Goal: Task Accomplishment & Management: Complete application form

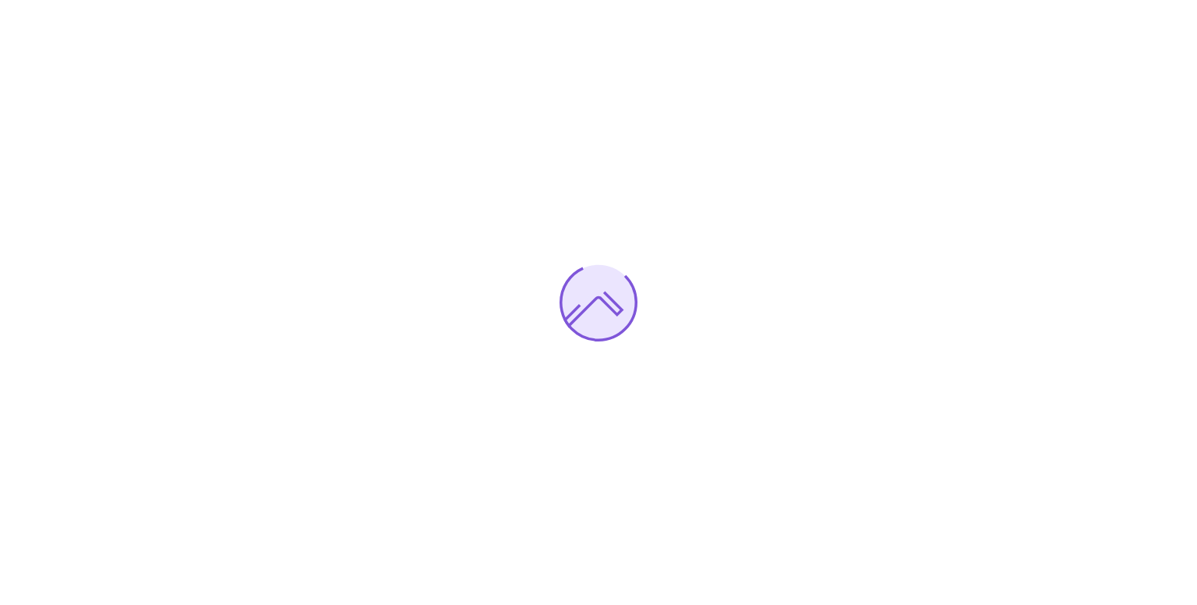
click at [941, 456] on div at bounding box center [598, 302] width 1197 height 605
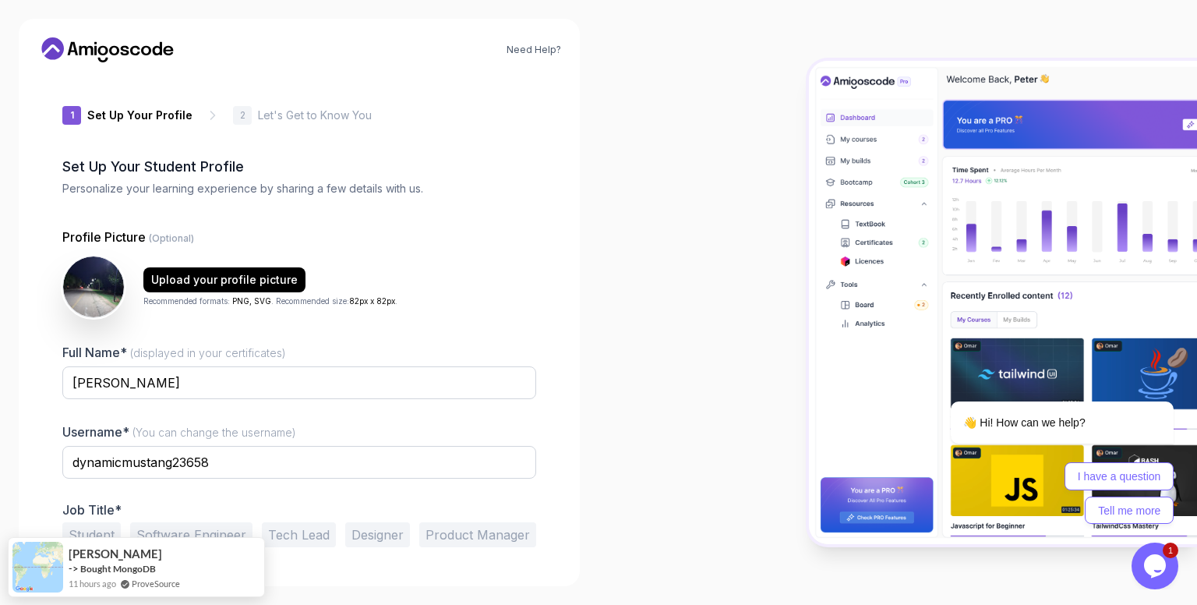
scroll to position [44, 0]
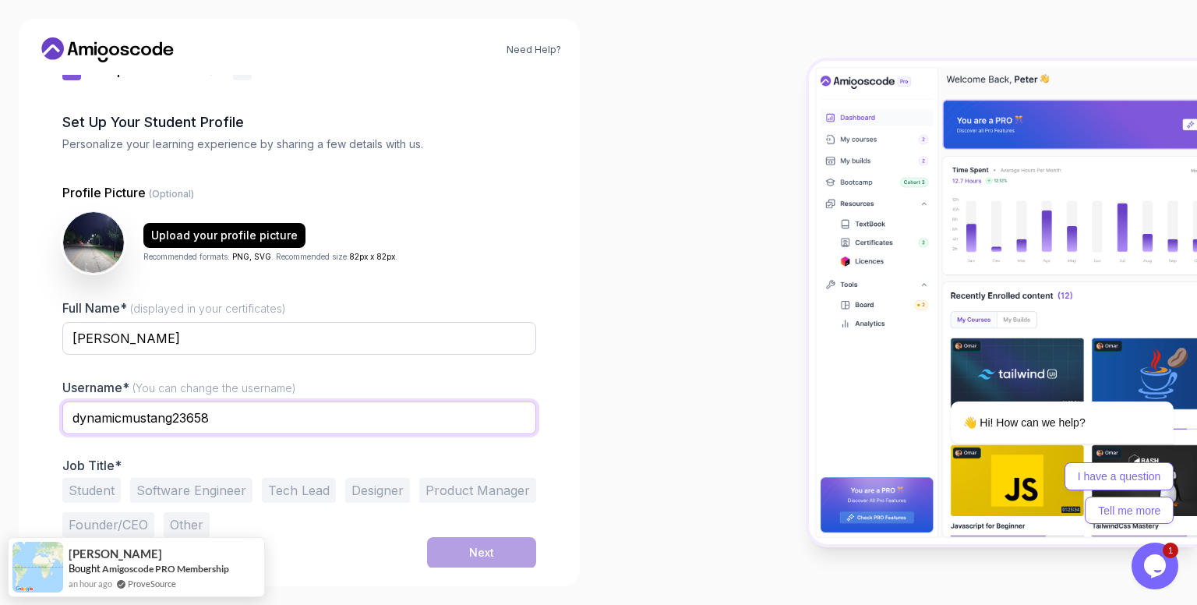
click at [203, 415] on input "dynamicmustang23658" at bounding box center [299, 417] width 474 height 33
drag, startPoint x: 238, startPoint y: 414, endPoint x: 16, endPoint y: 401, distance: 223.2
click at [16, 401] on div "Need Help? 1 Set Up Your Profile 1 Set Up Your Profile 2 Let's Get to Know You …" at bounding box center [299, 302] width 598 height 605
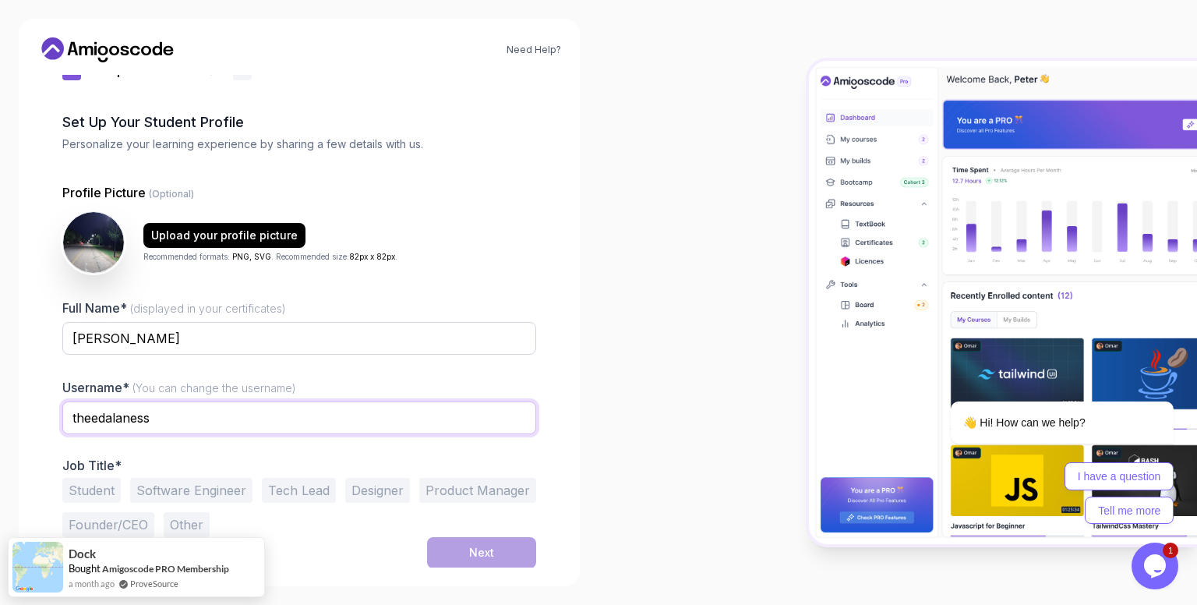
type input "theedalaness"
click at [291, 450] on div "Full Name* (displayed in your certificates) [PERSON_NAME] Username* (You can ch…" at bounding box center [299, 417] width 474 height 238
click at [209, 484] on button "Software Engineer" at bounding box center [191, 490] width 122 height 25
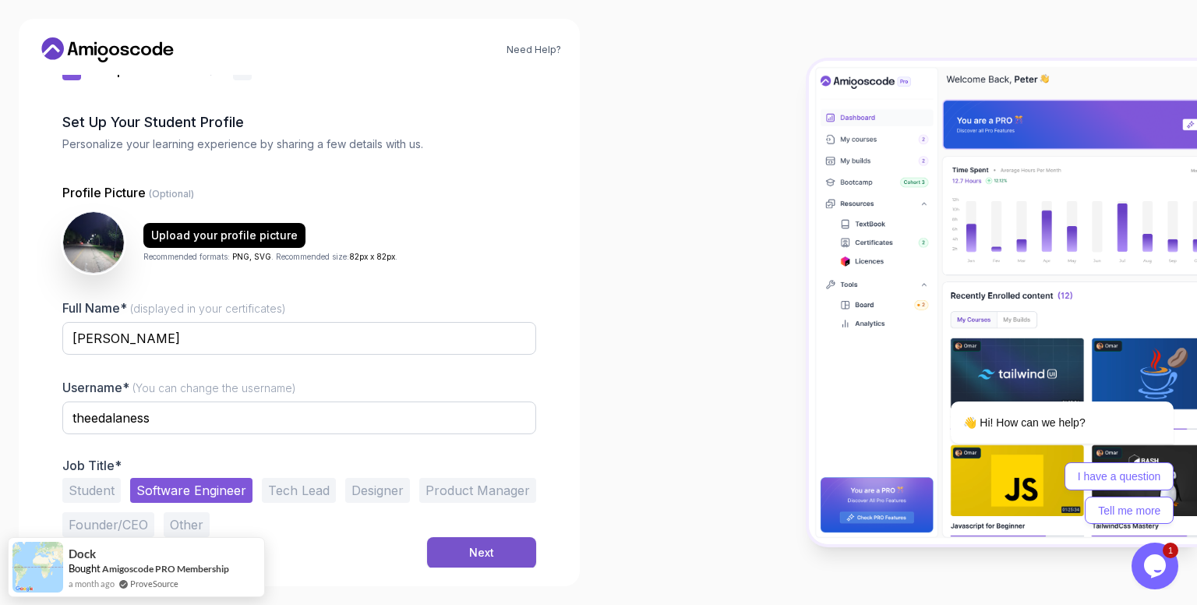
click at [478, 555] on div "Next" at bounding box center [481, 553] width 25 height 16
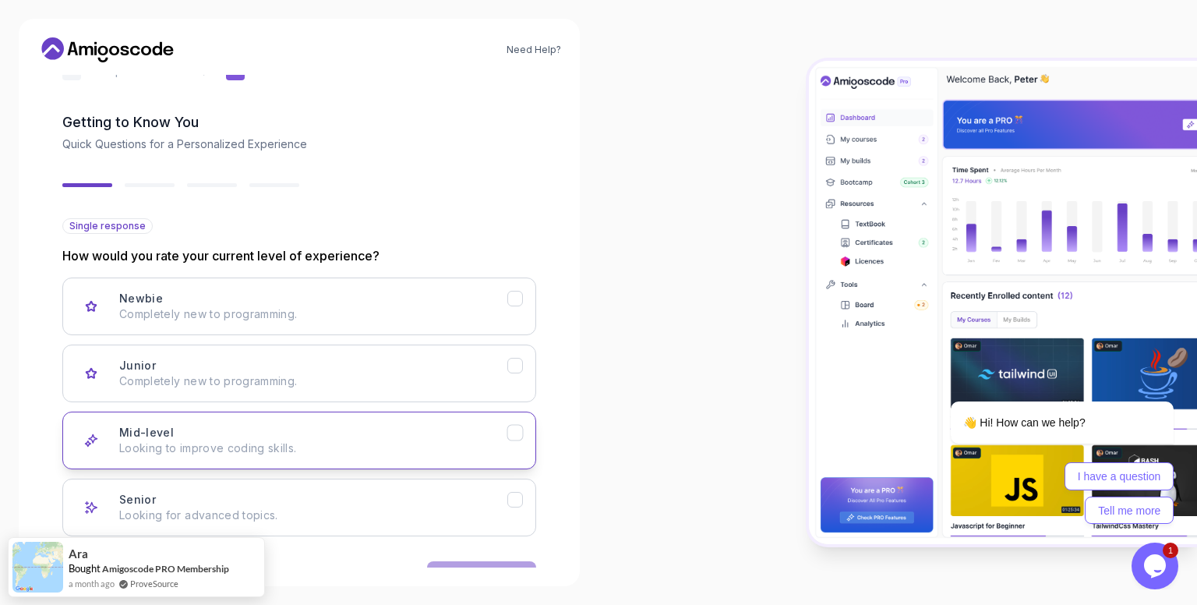
click at [265, 432] on div "Mid-level Looking to improve coding skills." at bounding box center [313, 440] width 388 height 31
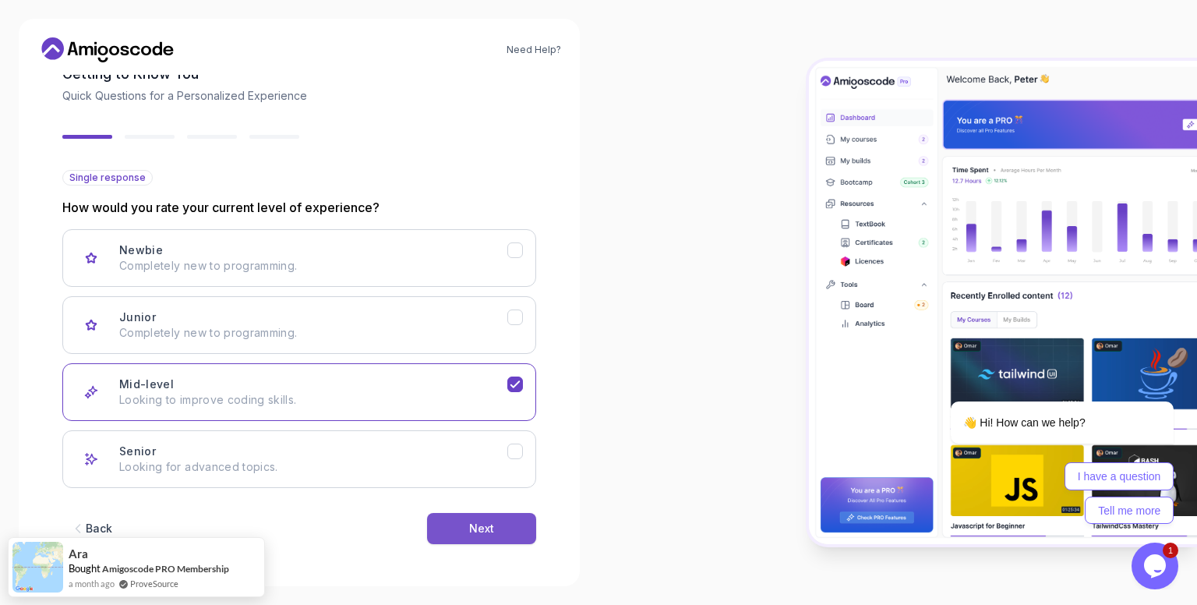
click at [490, 533] on div "Next" at bounding box center [481, 528] width 25 height 16
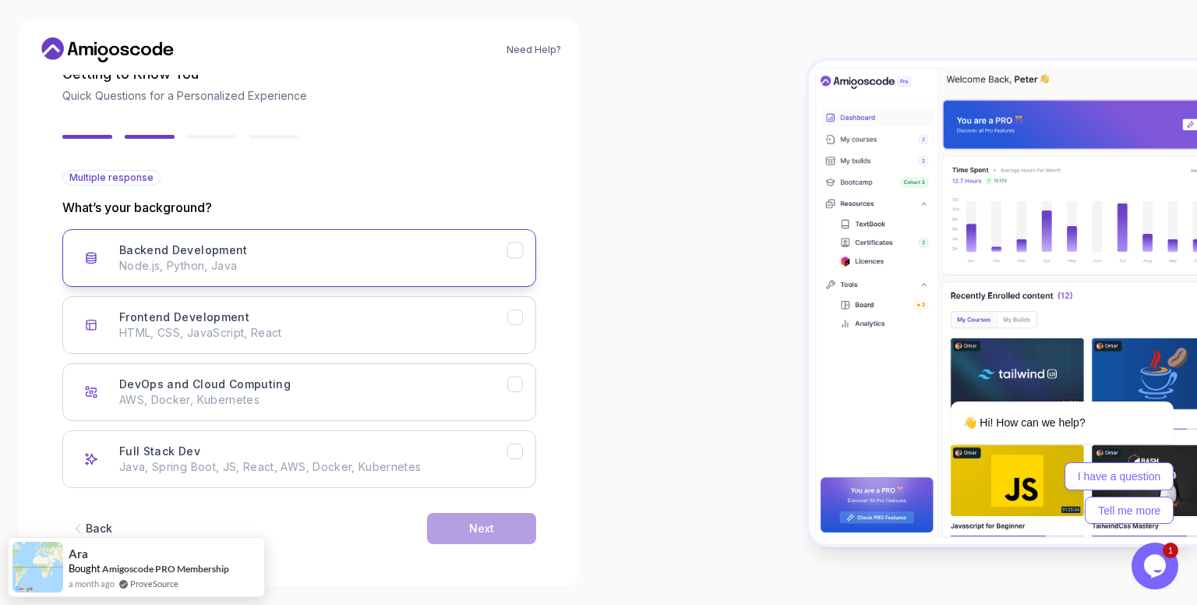
click at [296, 238] on button "Backend Development Node.js, Python, Java" at bounding box center [299, 258] width 474 height 58
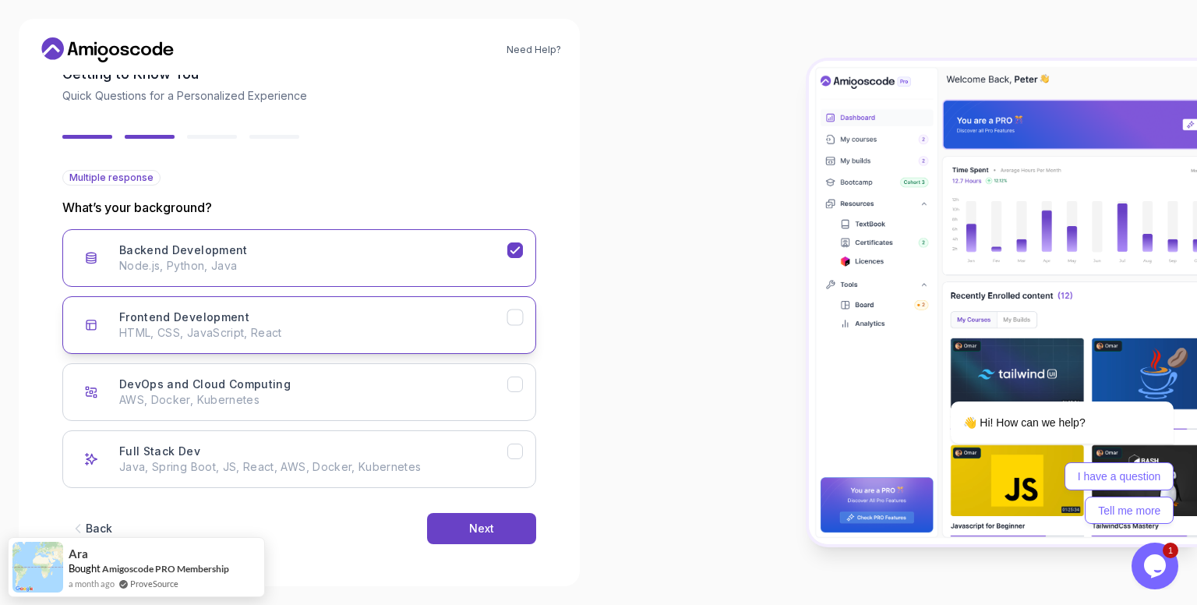
click at [311, 328] on p "HTML, CSS, JavaScript, React" at bounding box center [313, 333] width 388 height 16
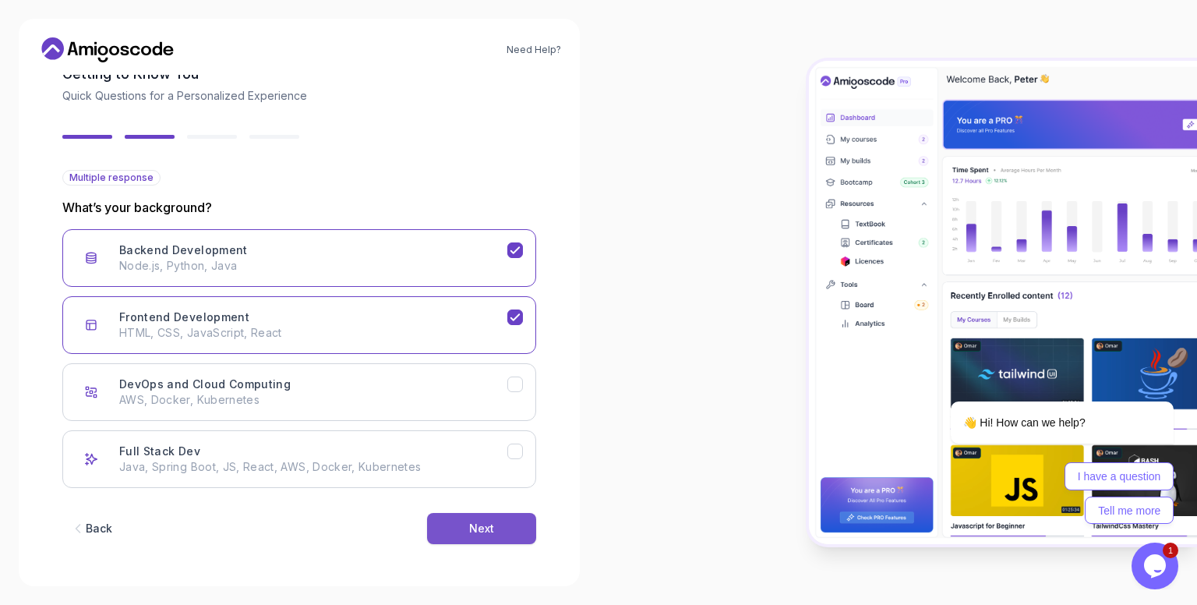
click at [449, 516] on button "Next" at bounding box center [481, 528] width 109 height 31
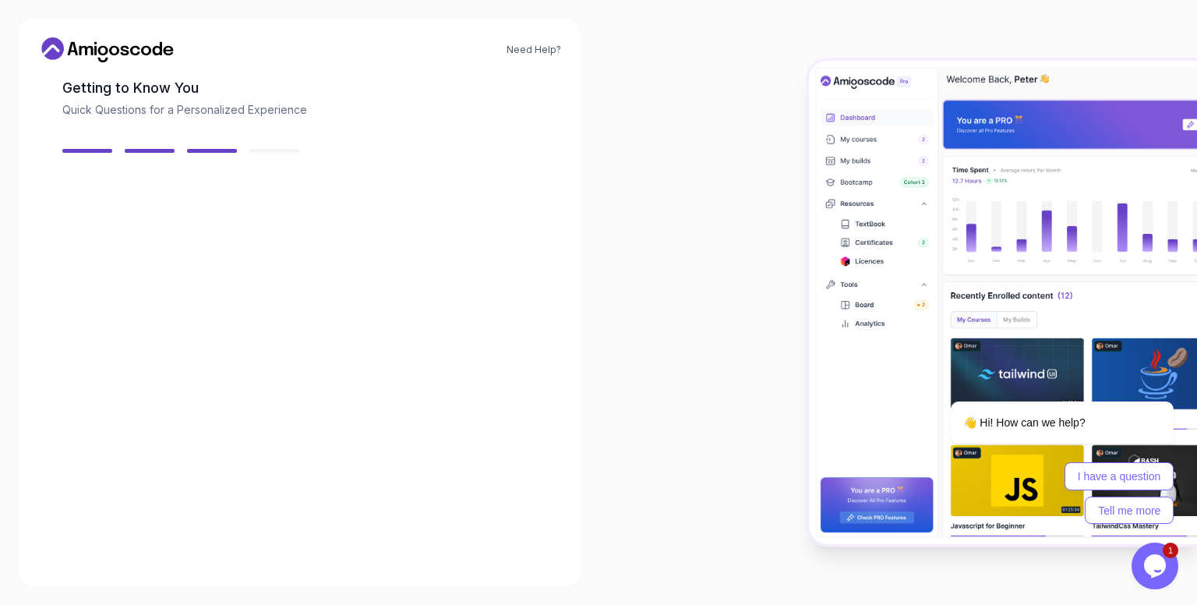
scroll to position [75, 0]
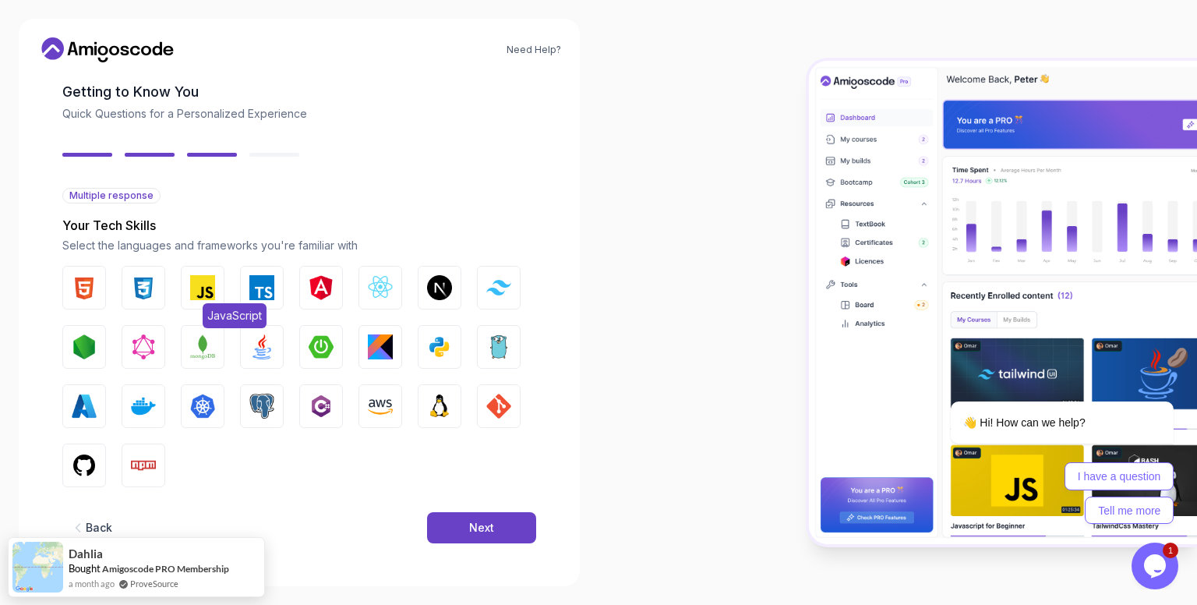
click at [190, 286] on img "button" at bounding box center [202, 287] width 25 height 25
click at [87, 287] on img "button" at bounding box center [84, 287] width 25 height 25
click at [125, 288] on button "CSS" at bounding box center [144, 288] width 44 height 44
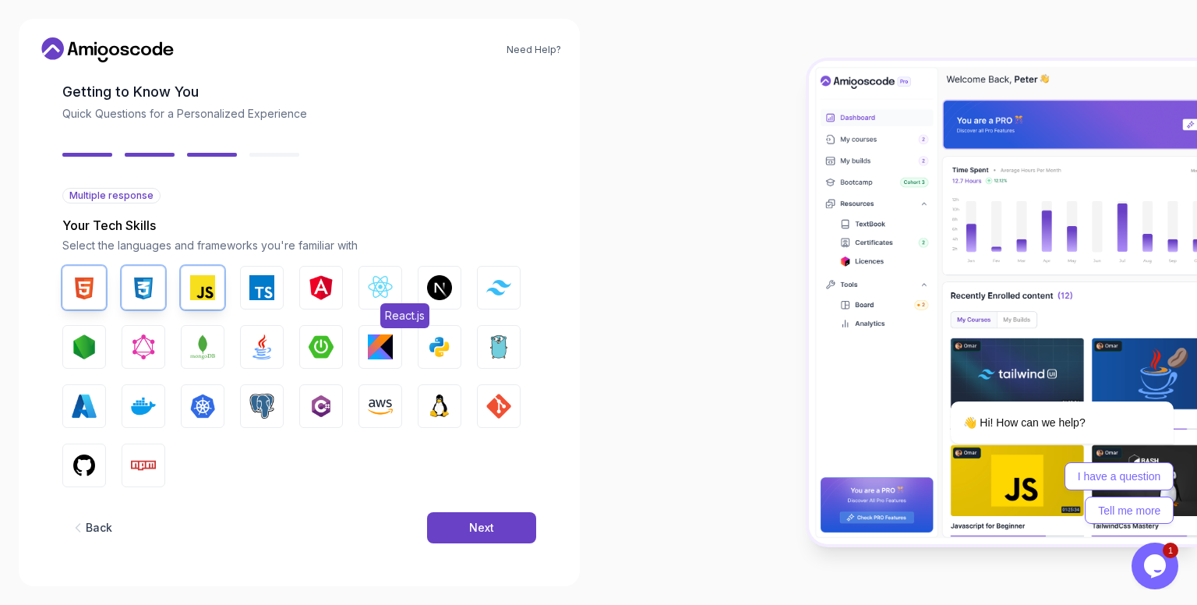
click at [379, 300] on button "React.js" at bounding box center [380, 288] width 44 height 44
click at [307, 348] on button "Spring Boot" at bounding box center [321, 347] width 44 height 44
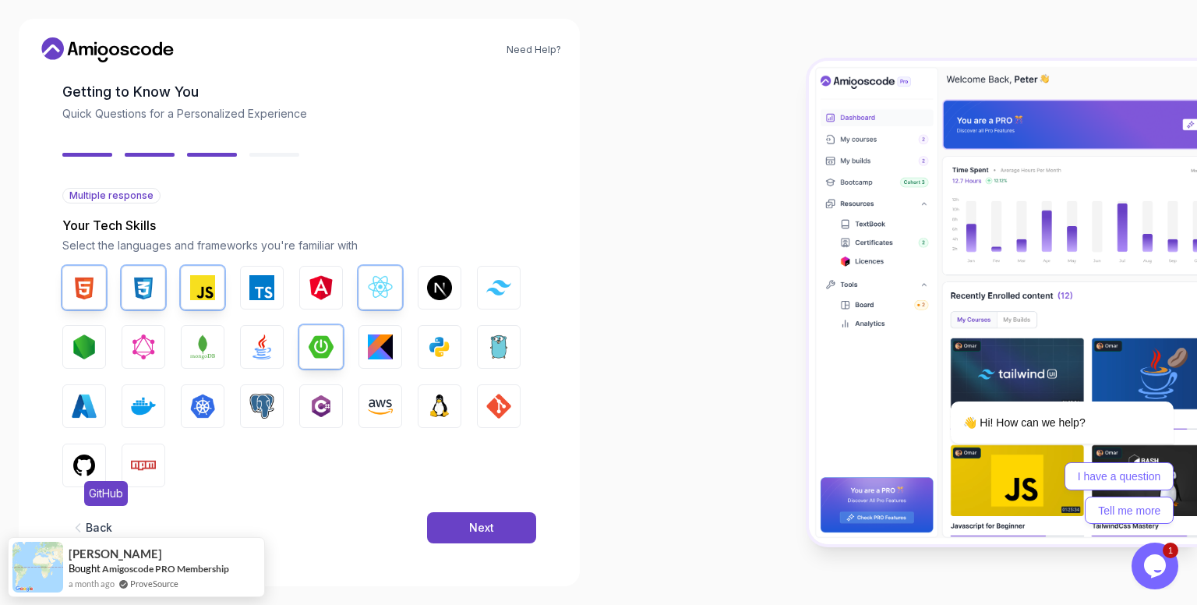
click at [75, 451] on button "GitHub" at bounding box center [84, 465] width 44 height 44
click at [252, 407] on img "button" at bounding box center [261, 405] width 25 height 25
click at [506, 400] on img "button" at bounding box center [498, 405] width 25 height 25
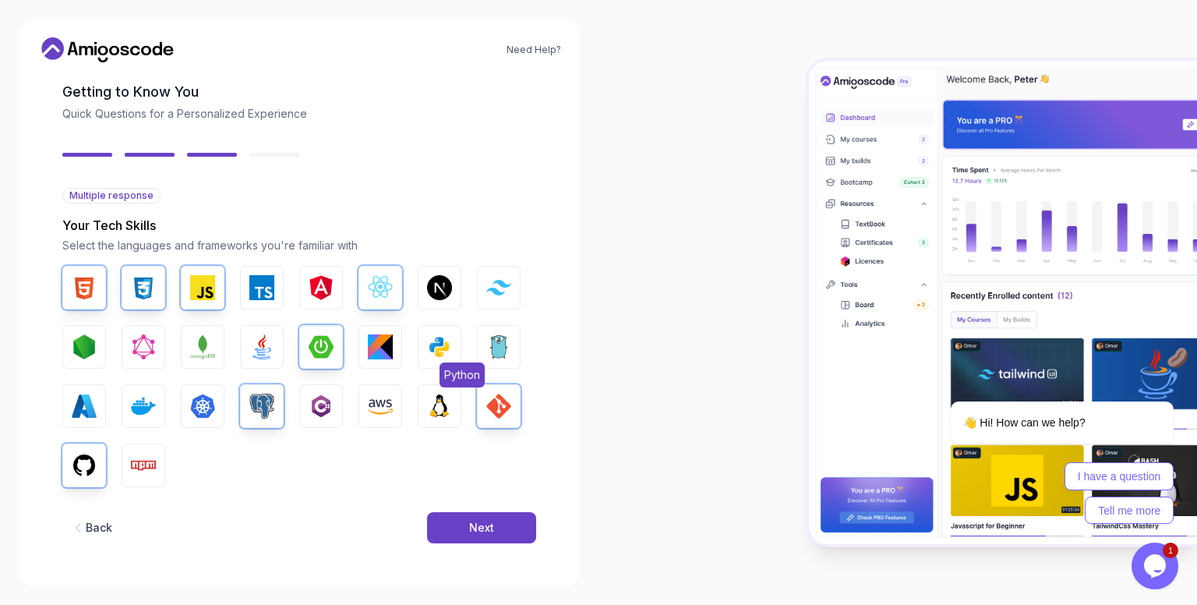
click at [451, 348] on img "button" at bounding box center [439, 346] width 25 height 25
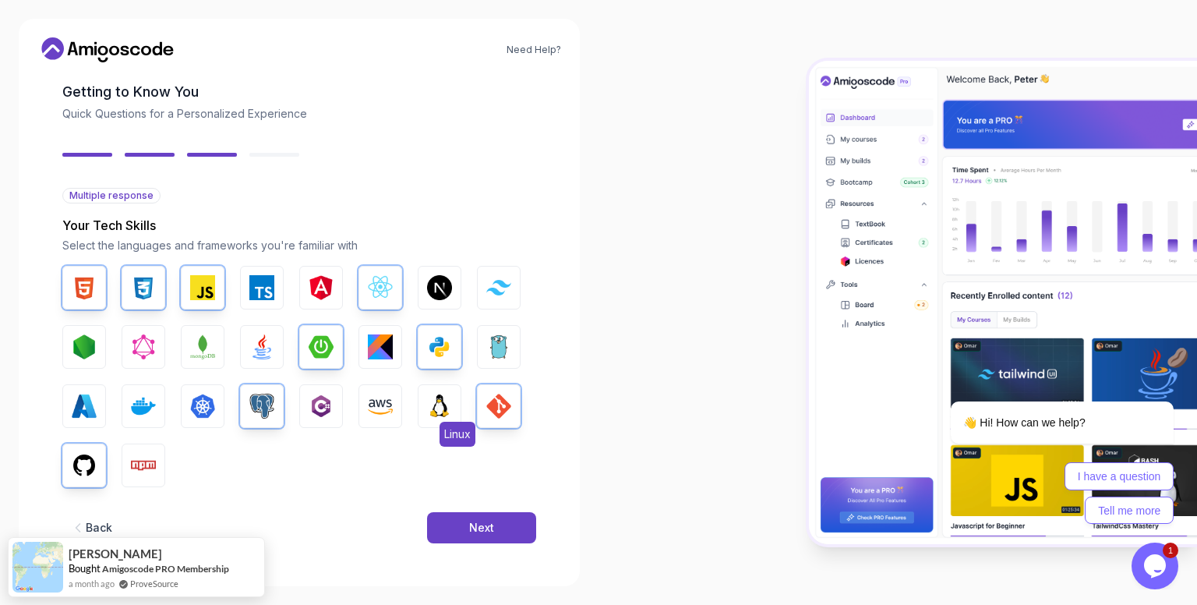
click at [435, 408] on img "button" at bounding box center [439, 405] width 25 height 25
click at [484, 531] on div "Next" at bounding box center [481, 528] width 25 height 16
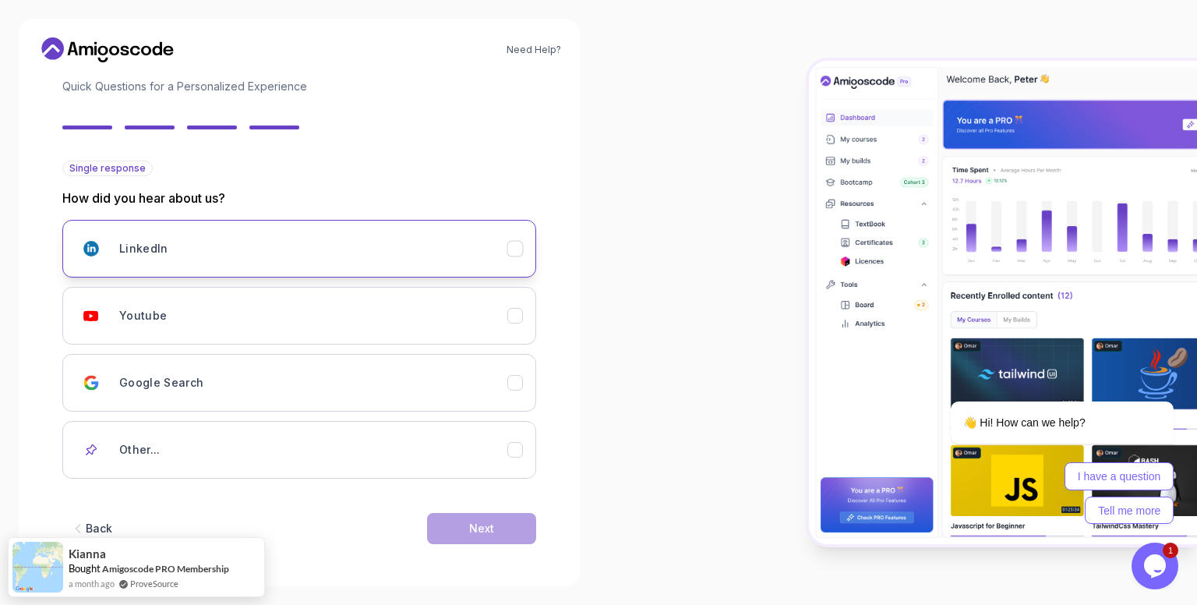
scroll to position [101, 0]
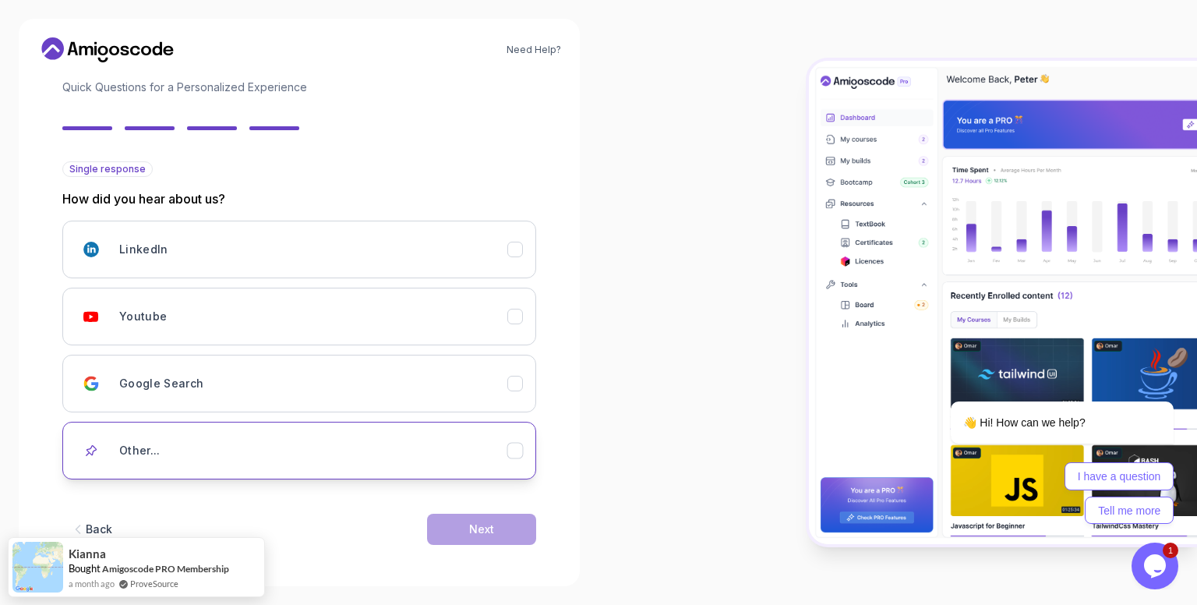
click at [278, 444] on div "Other..." at bounding box center [313, 450] width 388 height 31
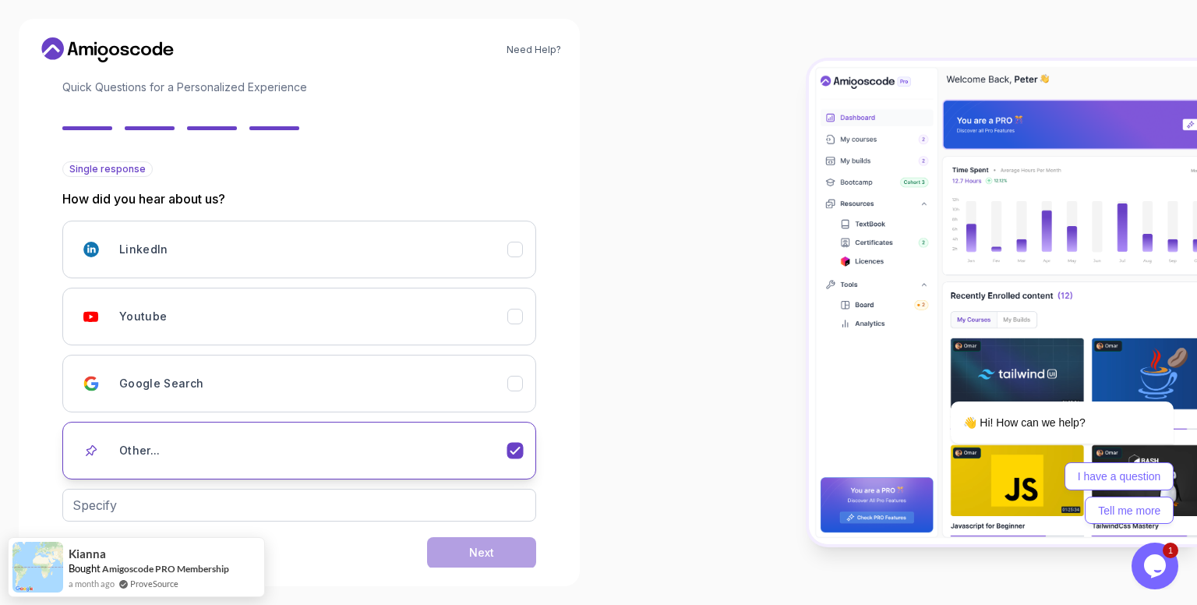
scroll to position [125, 0]
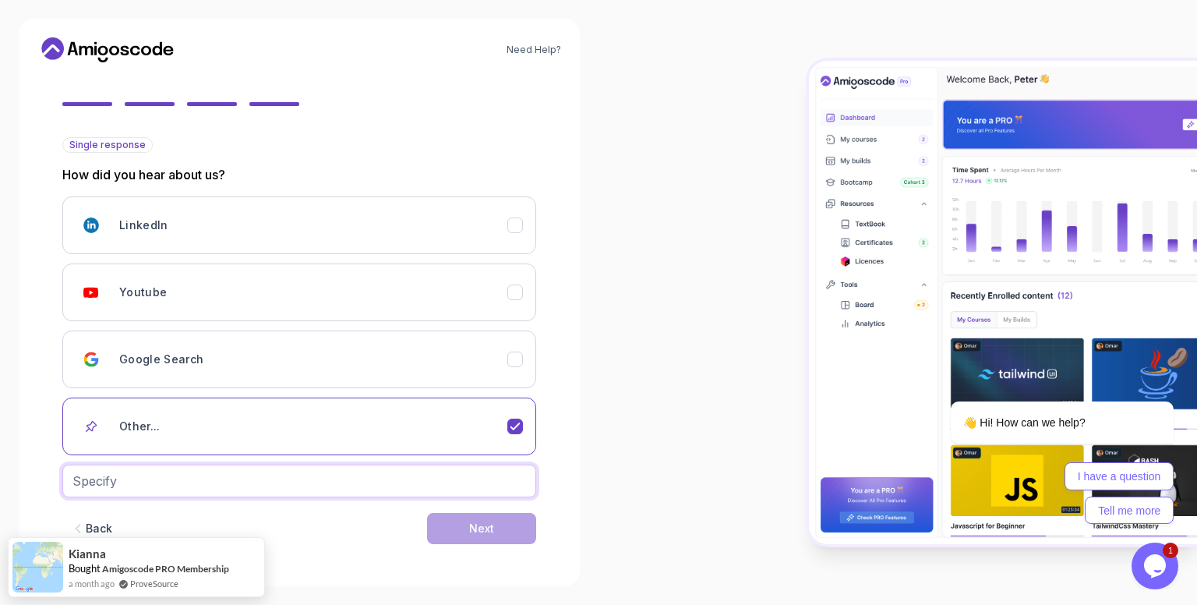
click at [234, 481] on input "text" at bounding box center [299, 480] width 474 height 33
type input "from the old website"
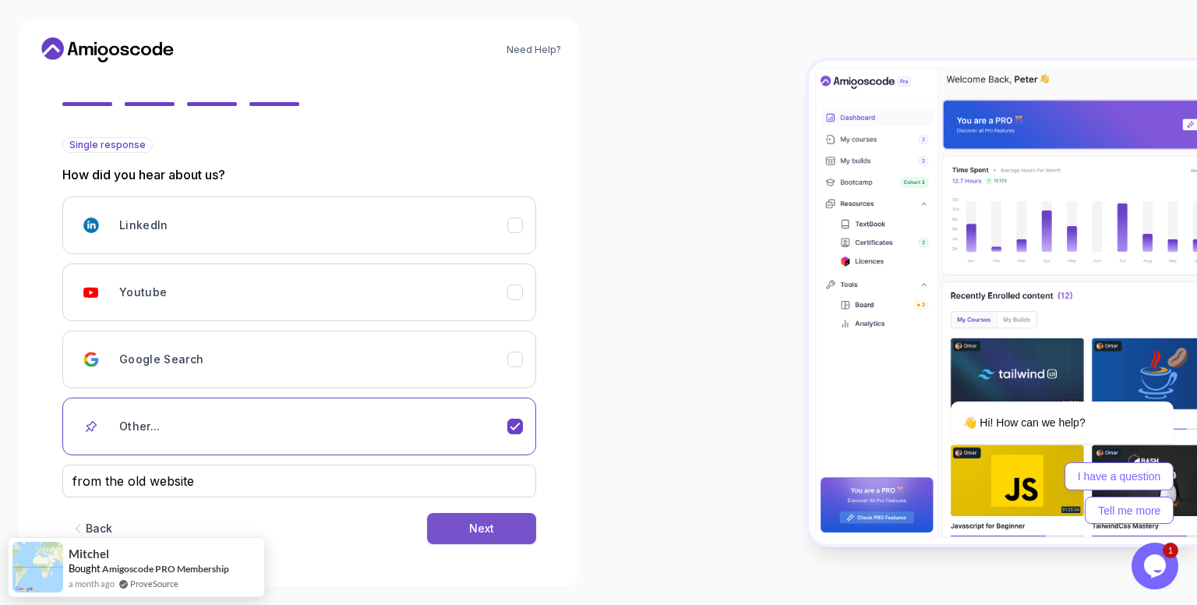
click at [480, 518] on button "Next" at bounding box center [481, 528] width 109 height 31
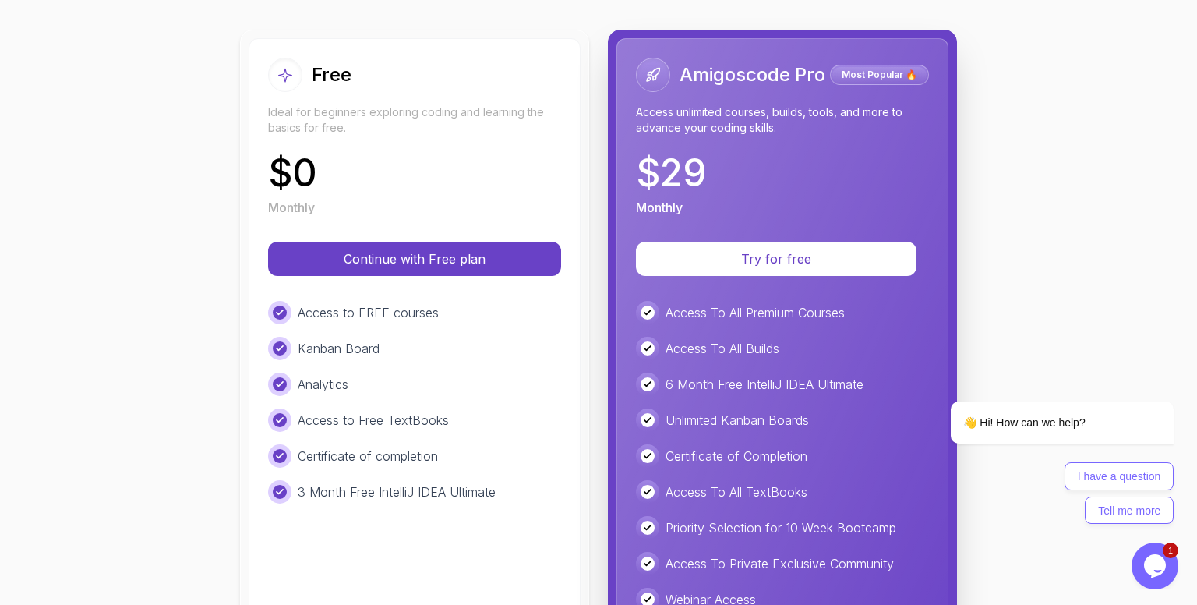
scroll to position [163, 0]
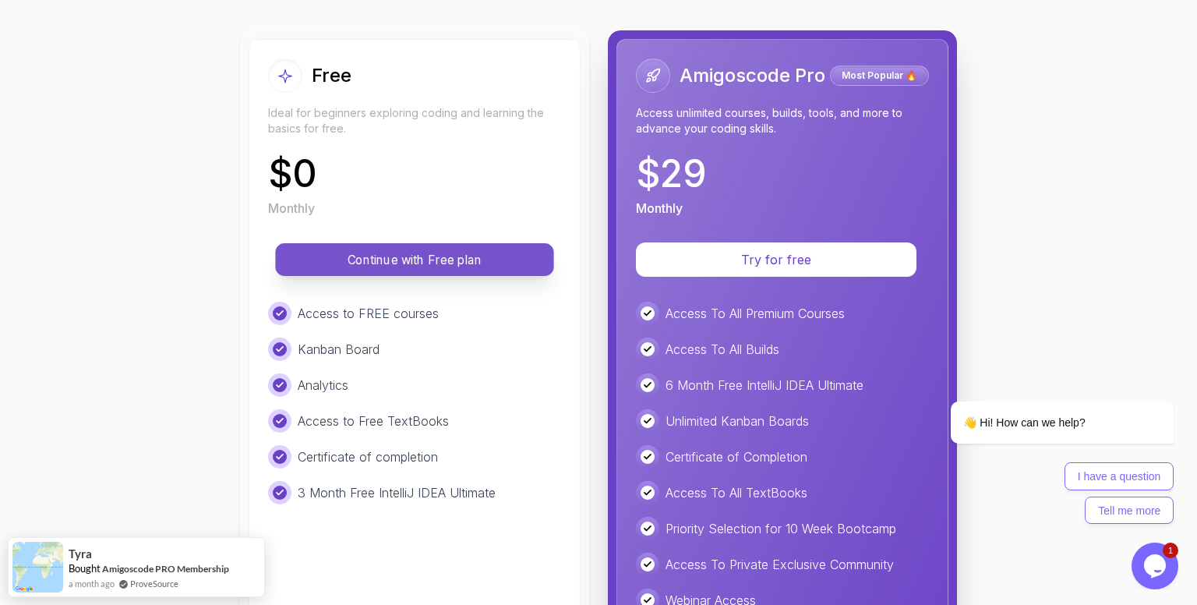
click at [446, 266] on p "Continue with Free plan" at bounding box center [414, 260] width 243 height 18
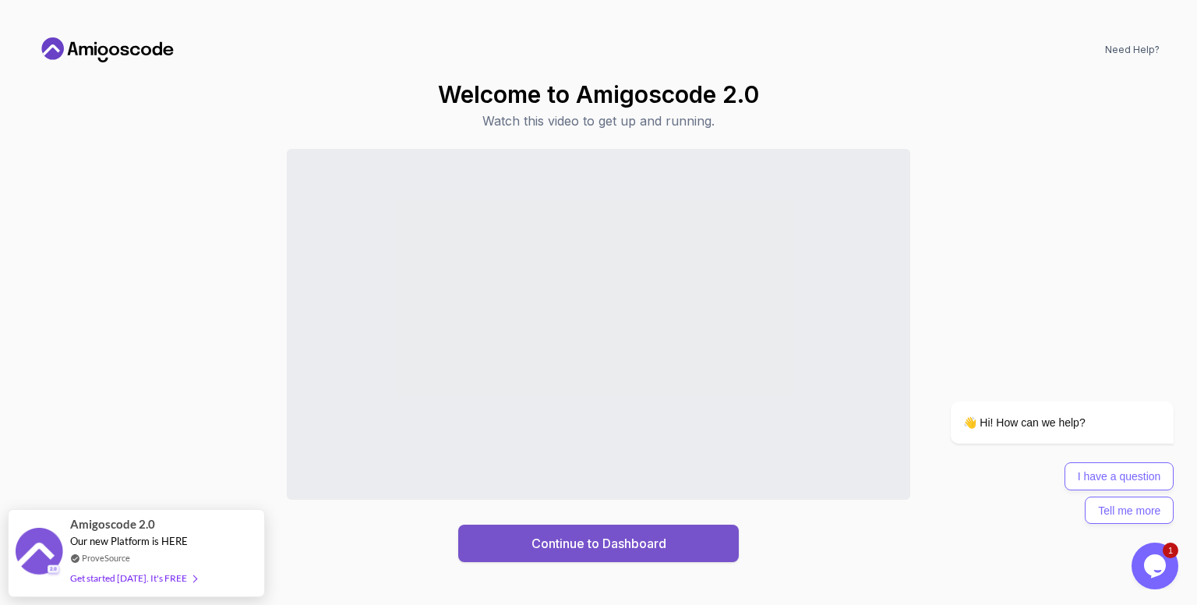
click at [701, 537] on button "Continue to Dashboard" at bounding box center [598, 542] width 280 height 37
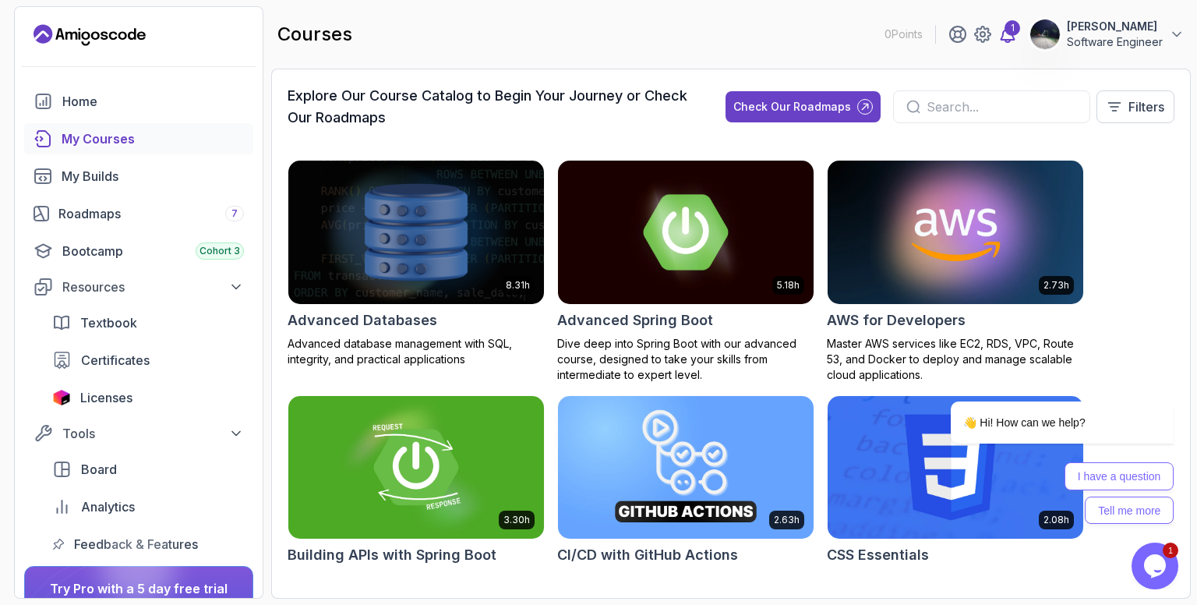
click at [1001, 36] on icon at bounding box center [1007, 34] width 13 height 16
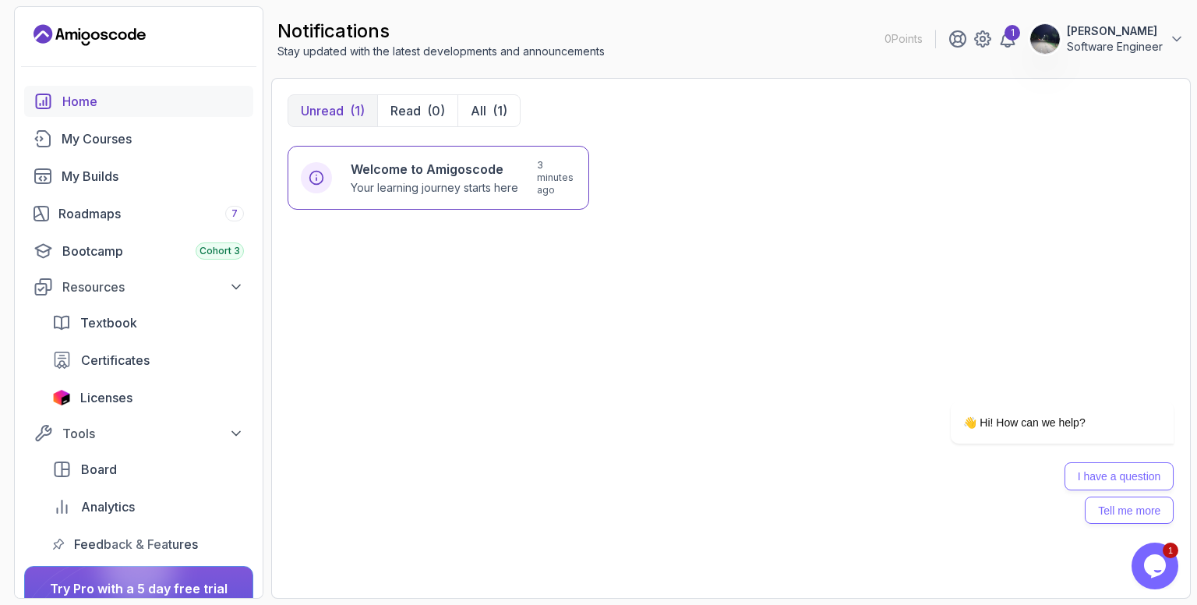
click at [100, 104] on div "Home" at bounding box center [153, 101] width 182 height 19
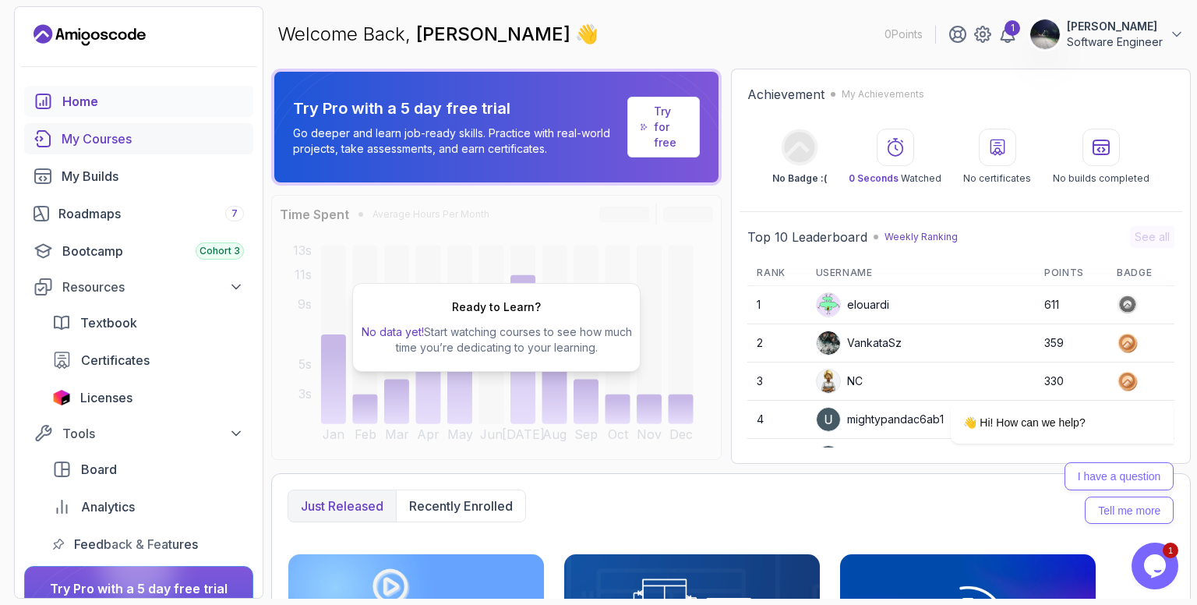
click at [129, 139] on div "My Courses" at bounding box center [153, 138] width 182 height 19
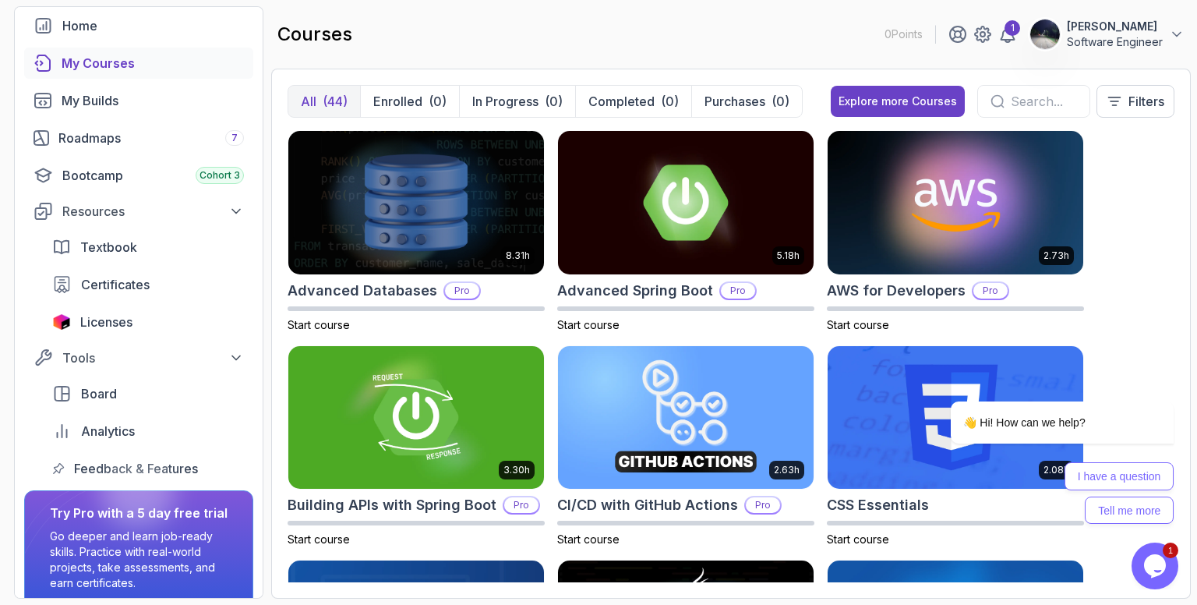
scroll to position [138, 0]
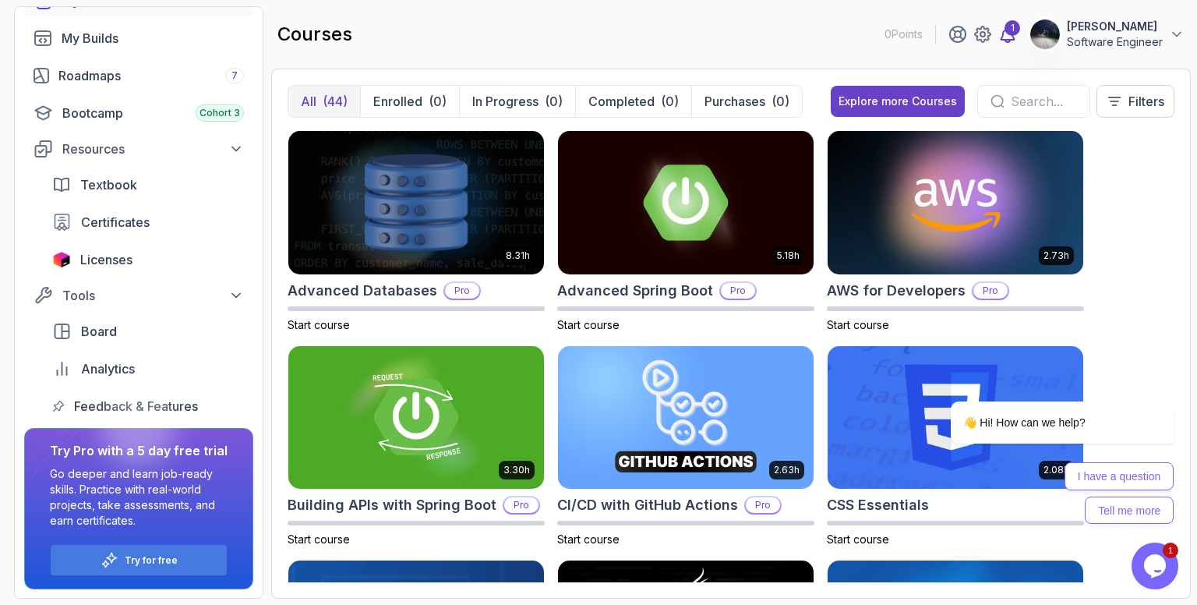
click at [1004, 28] on div "1" at bounding box center [1012, 28] width 16 height 16
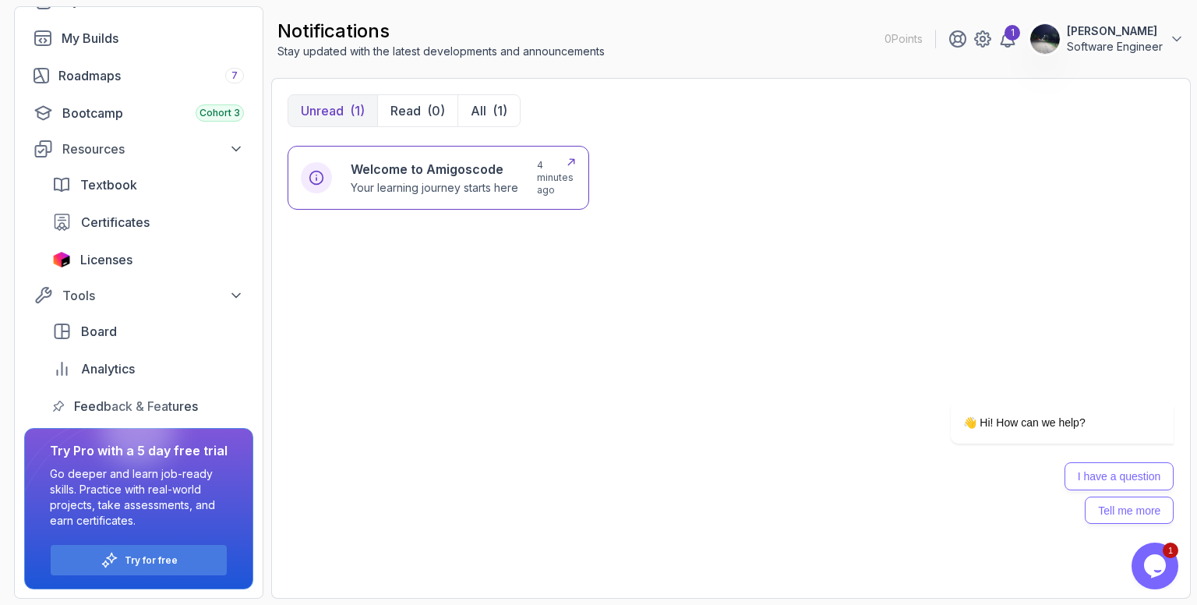
click at [457, 166] on h6 "Welcome to Amigoscode" at bounding box center [434, 169] width 167 height 19
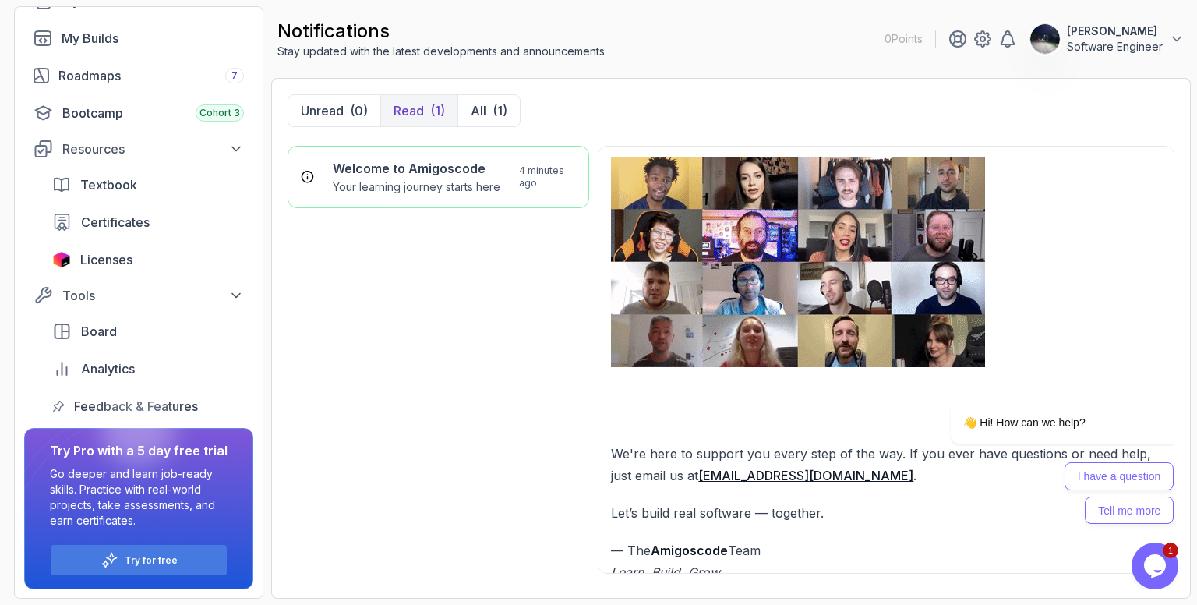
scroll to position [1278, 0]
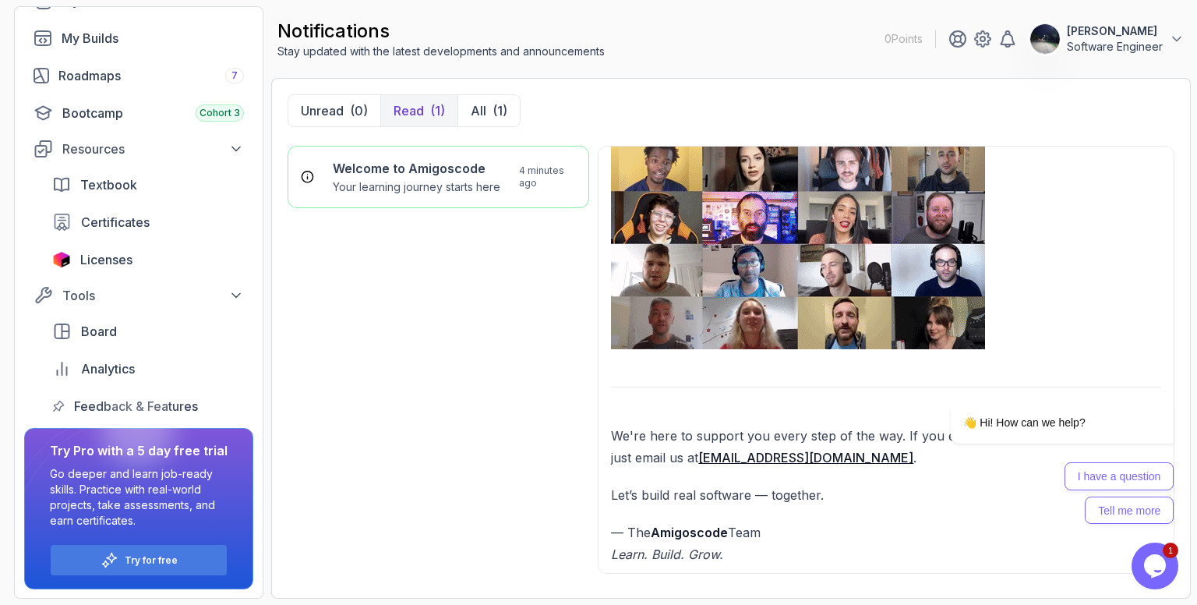
click at [330, 379] on div "Welcome to Amigoscode Your learning journey starts here 4 minutes ago" at bounding box center [437, 364] width 301 height 436
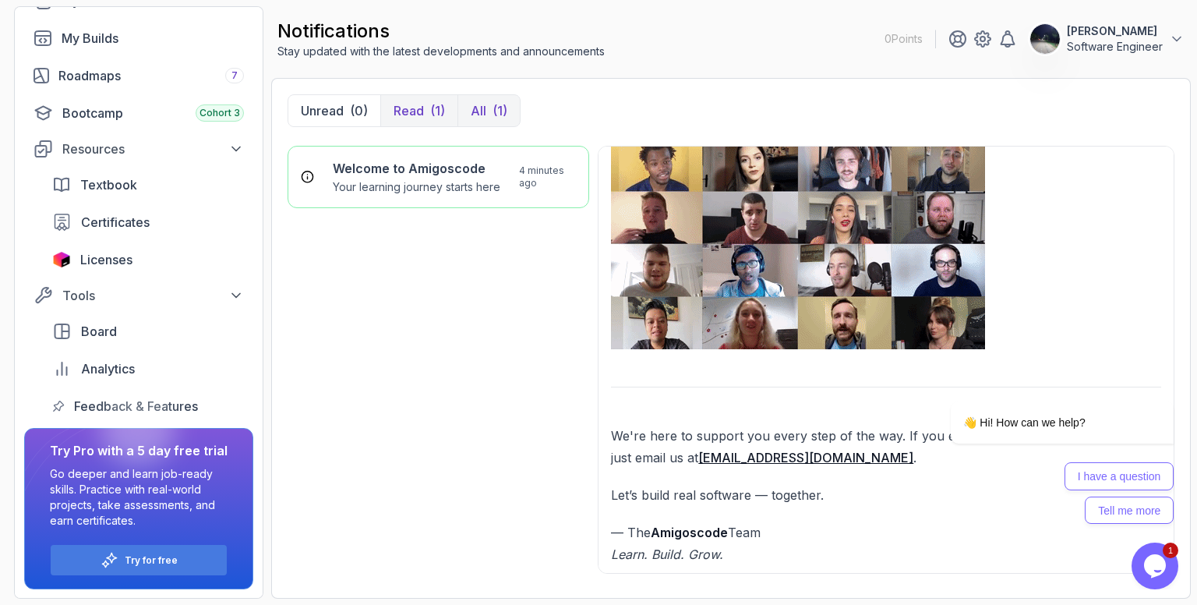
click at [484, 112] on p "All" at bounding box center [479, 110] width 16 height 19
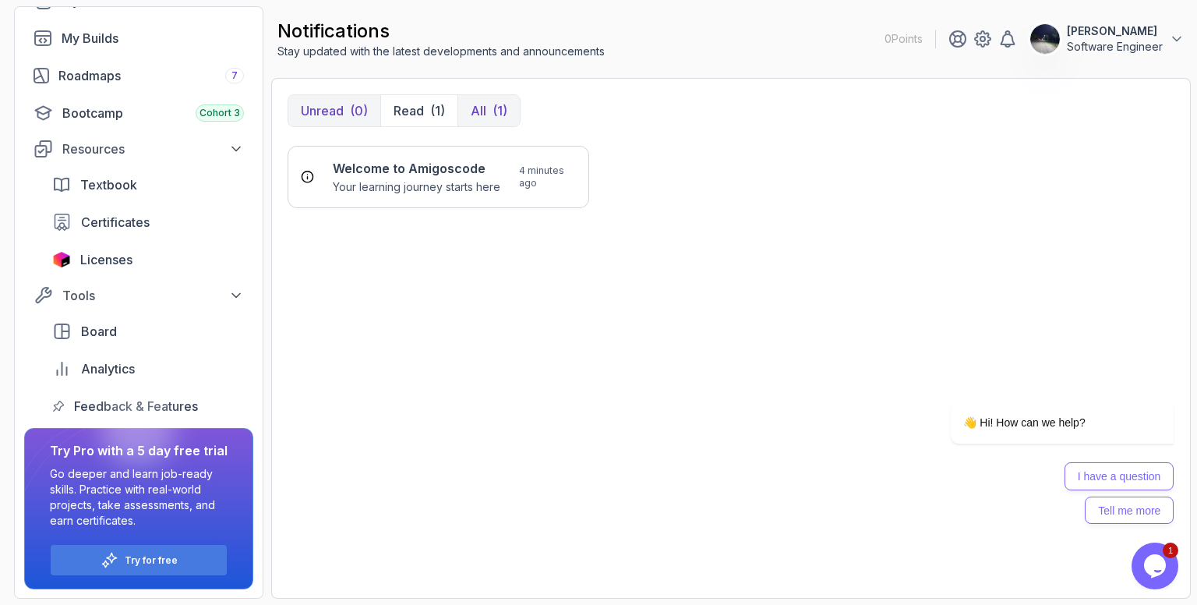
click at [301, 115] on p "Unread" at bounding box center [322, 110] width 43 height 19
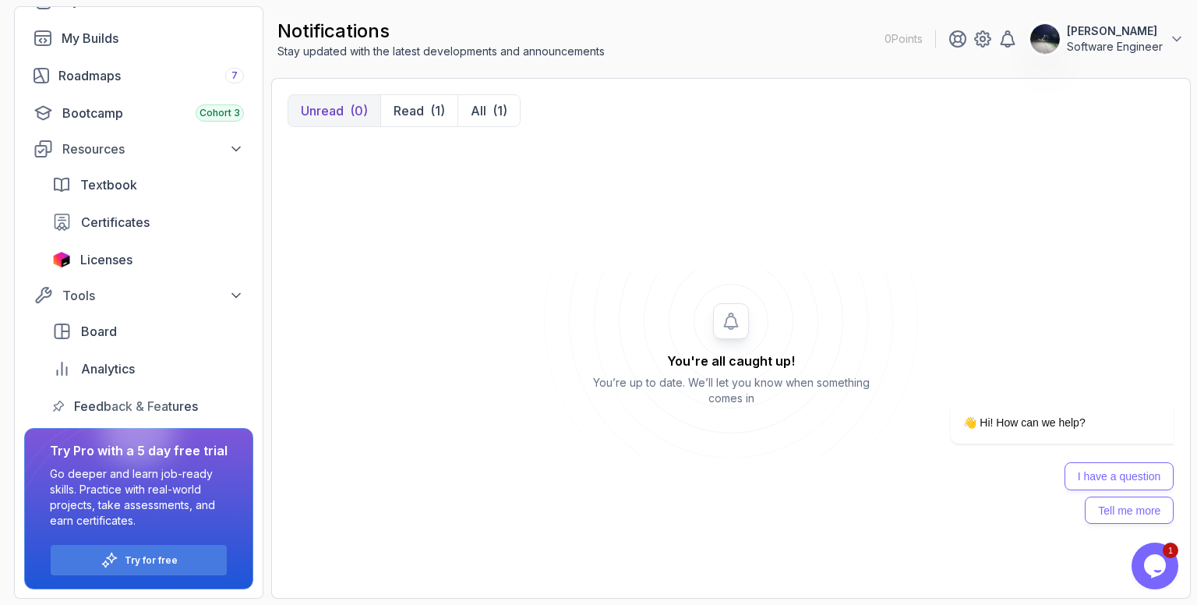
click at [1147, 560] on icon "Chat widget" at bounding box center [1155, 565] width 22 height 23
click at [106, 114] on div "Bootcamp Cohort 3" at bounding box center [153, 113] width 182 height 19
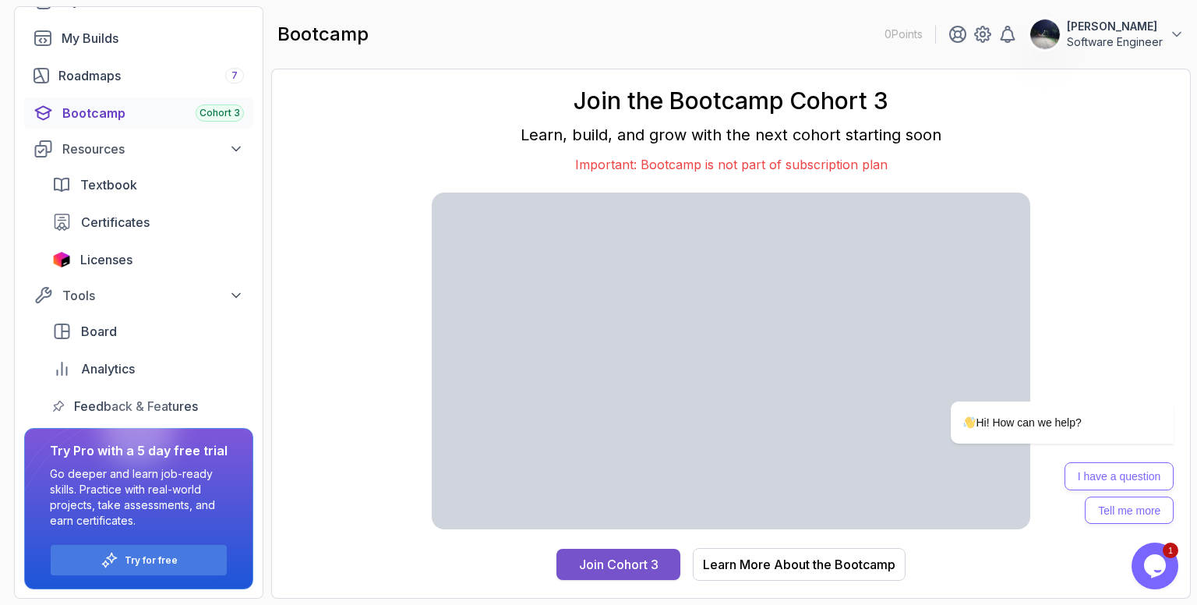
click at [633, 568] on div "Join Cohort 3" at bounding box center [618, 564] width 79 height 19
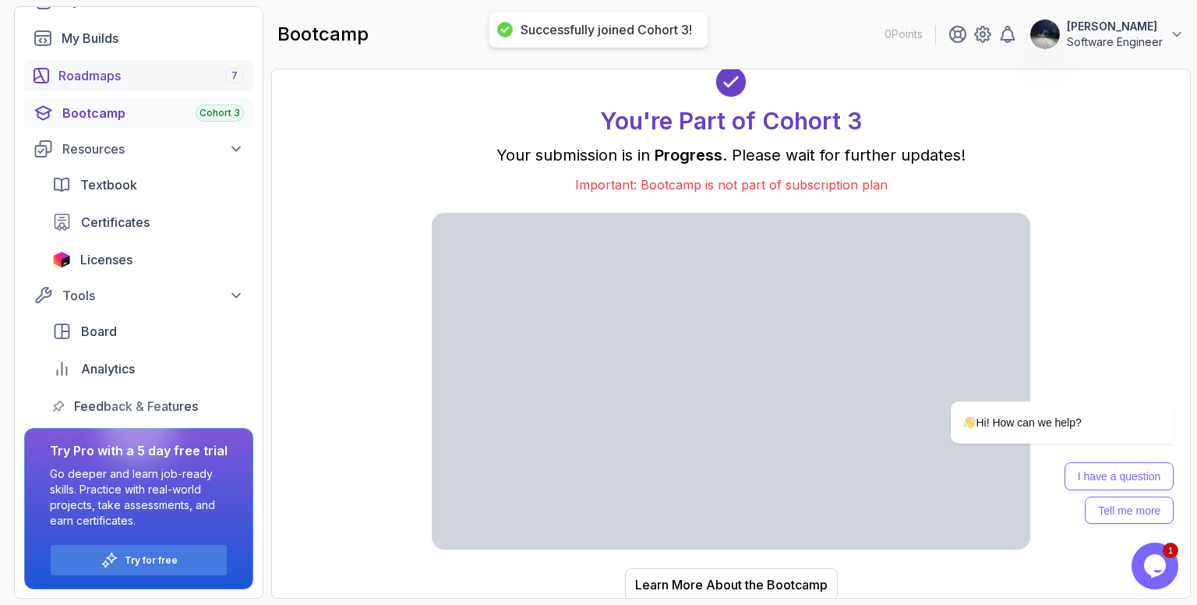
click at [215, 72] on div "Roadmaps 7" at bounding box center [150, 75] width 185 height 19
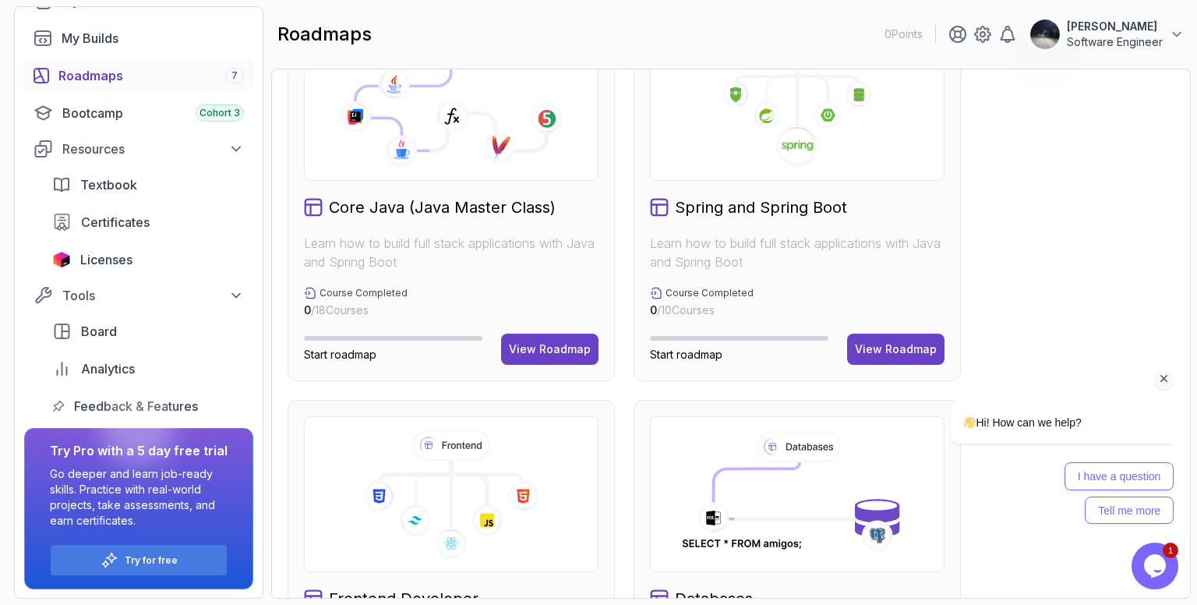
scroll to position [312, 0]
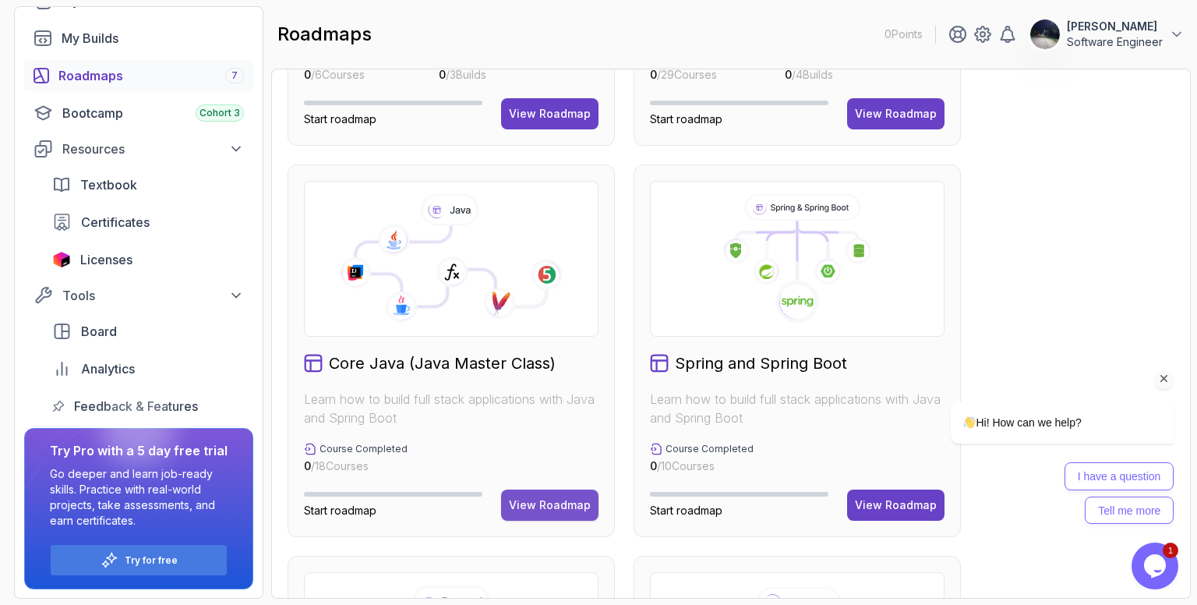
click at [539, 499] on div "View Roadmap" at bounding box center [550, 505] width 82 height 16
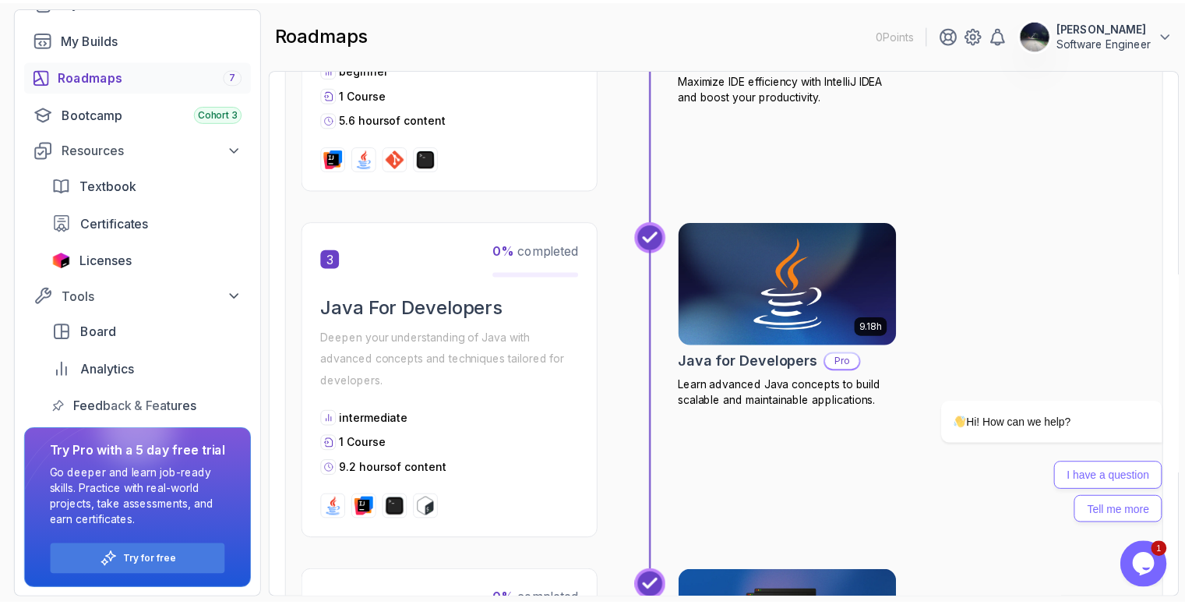
scroll to position [873, 0]
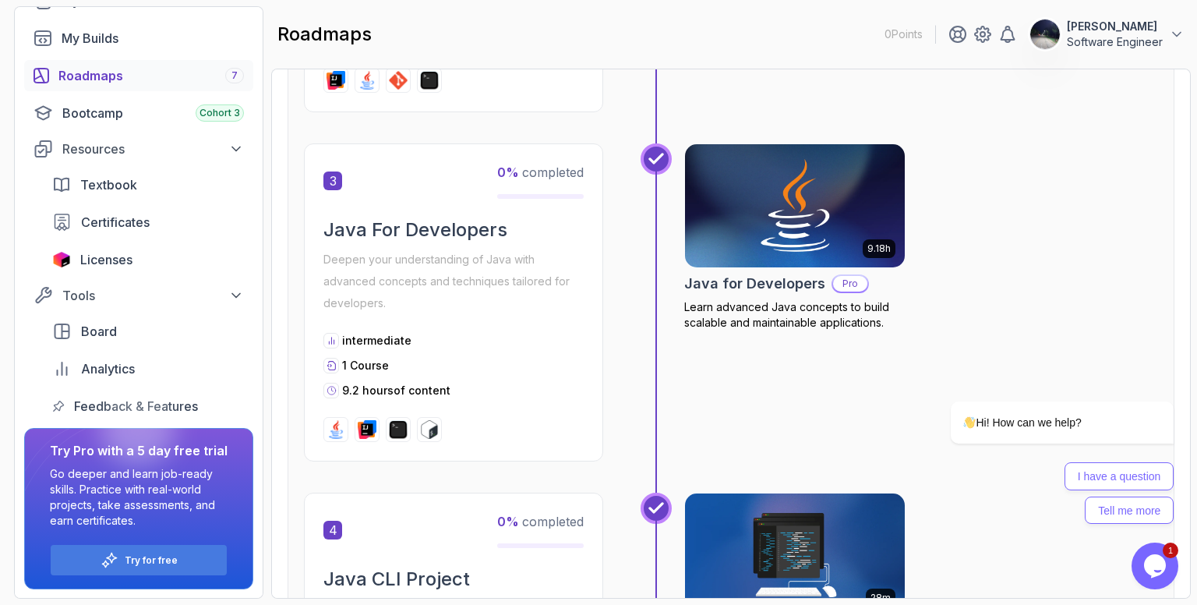
click at [791, 233] on img at bounding box center [794, 205] width 231 height 129
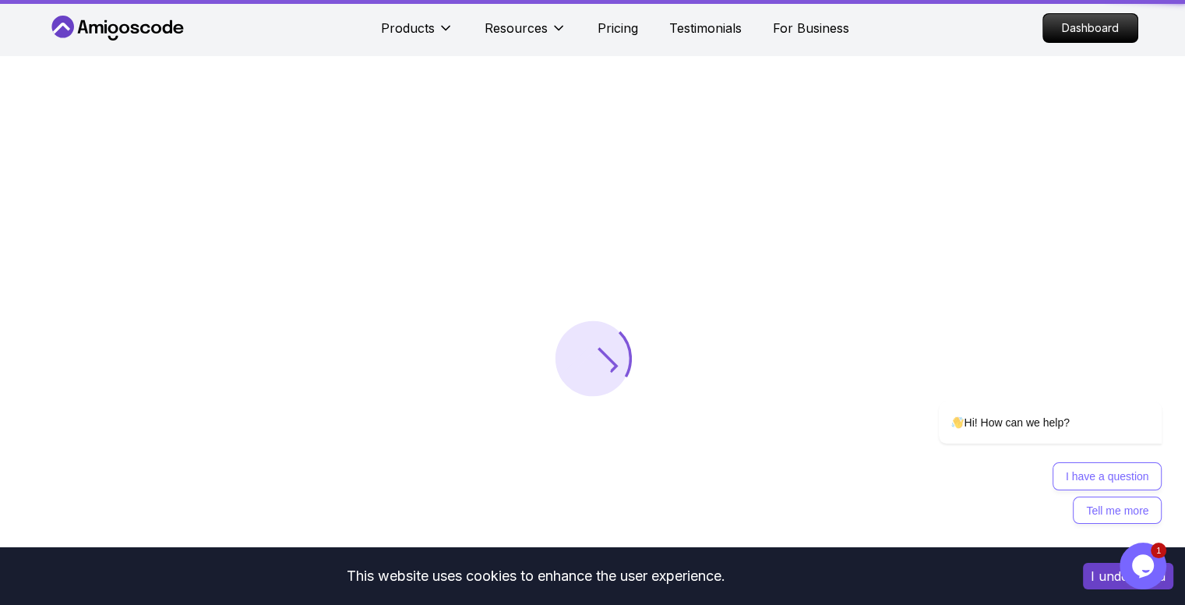
scroll to position [234, 0]
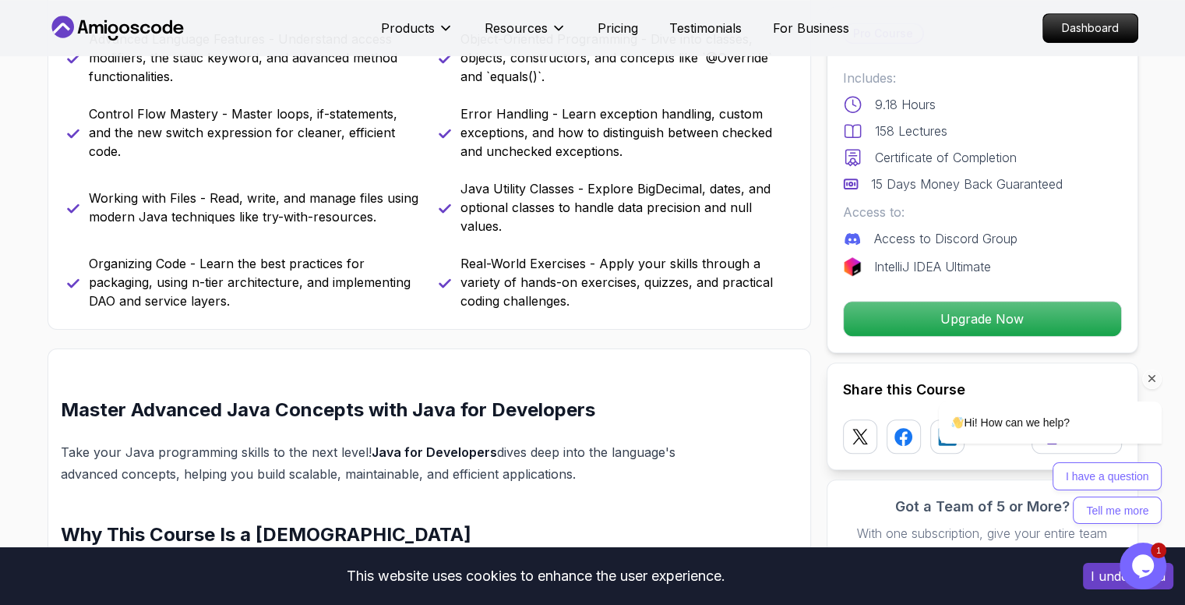
scroll to position [857, 0]
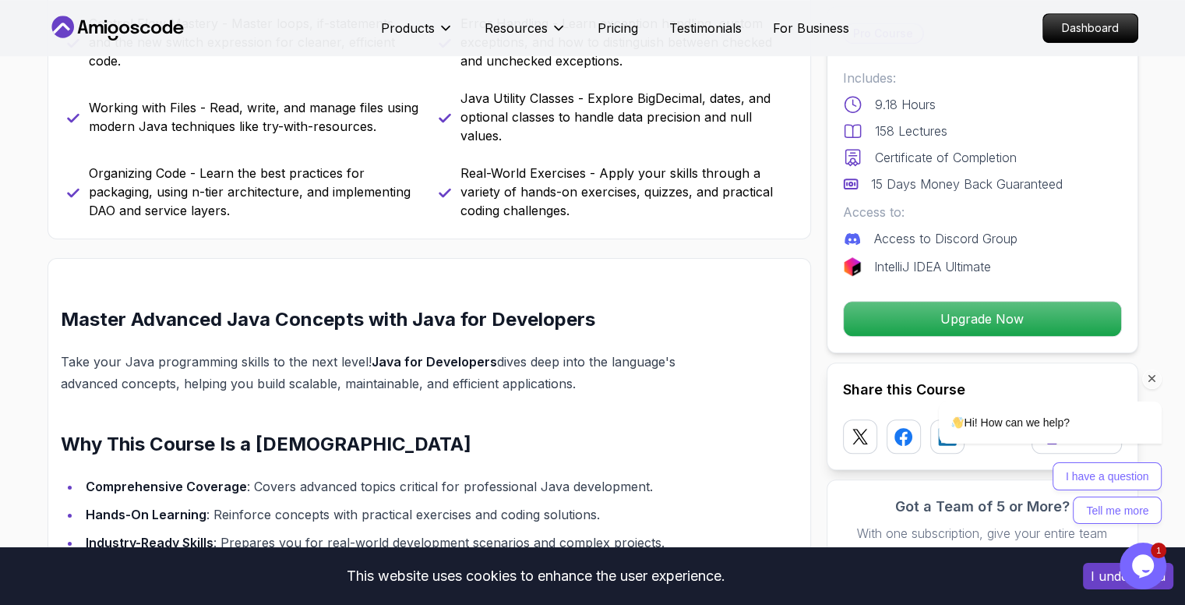
click at [1151, 386] on div "Chat attention grabber" at bounding box center [1151, 378] width 19 height 19
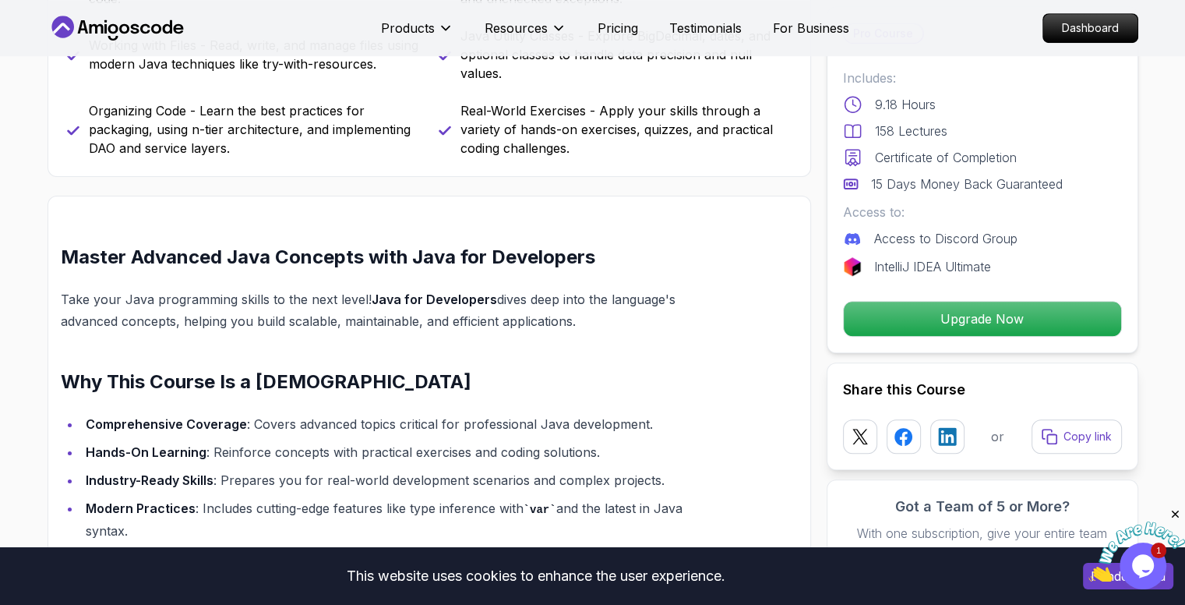
scroll to position [1013, 0]
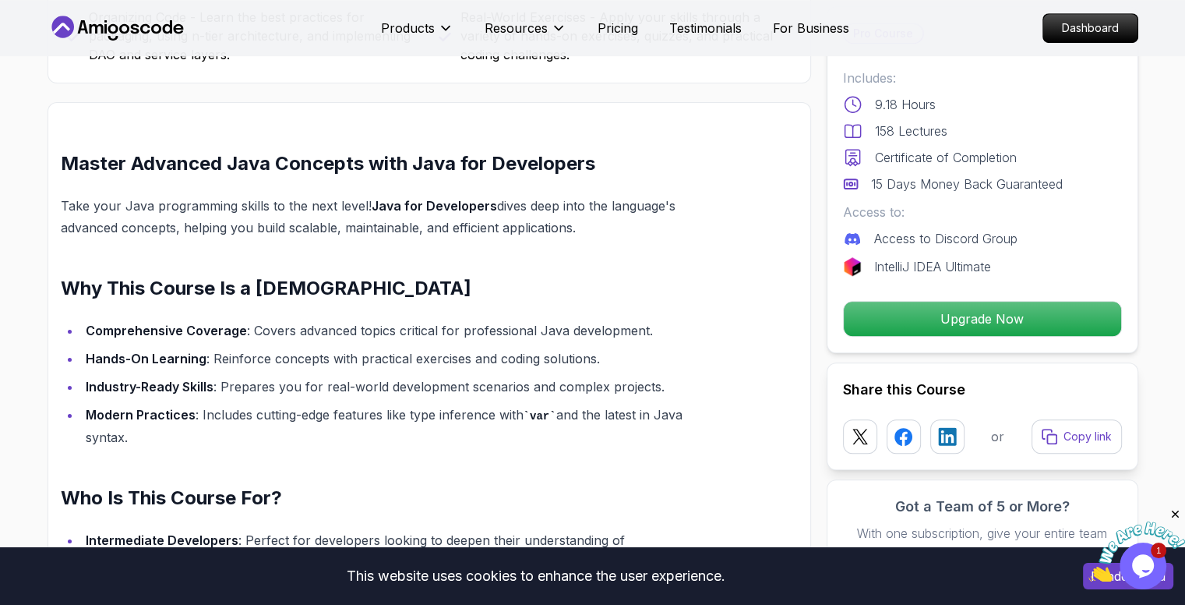
click at [1176, 511] on icon "Close" at bounding box center [1175, 514] width 14 height 14
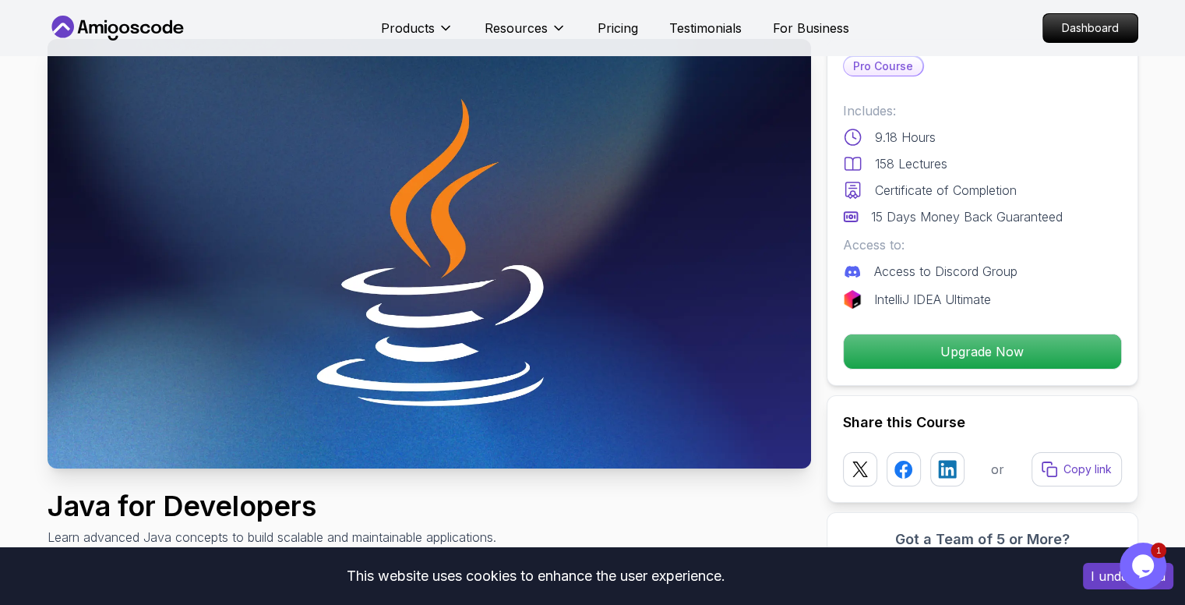
scroll to position [0, 0]
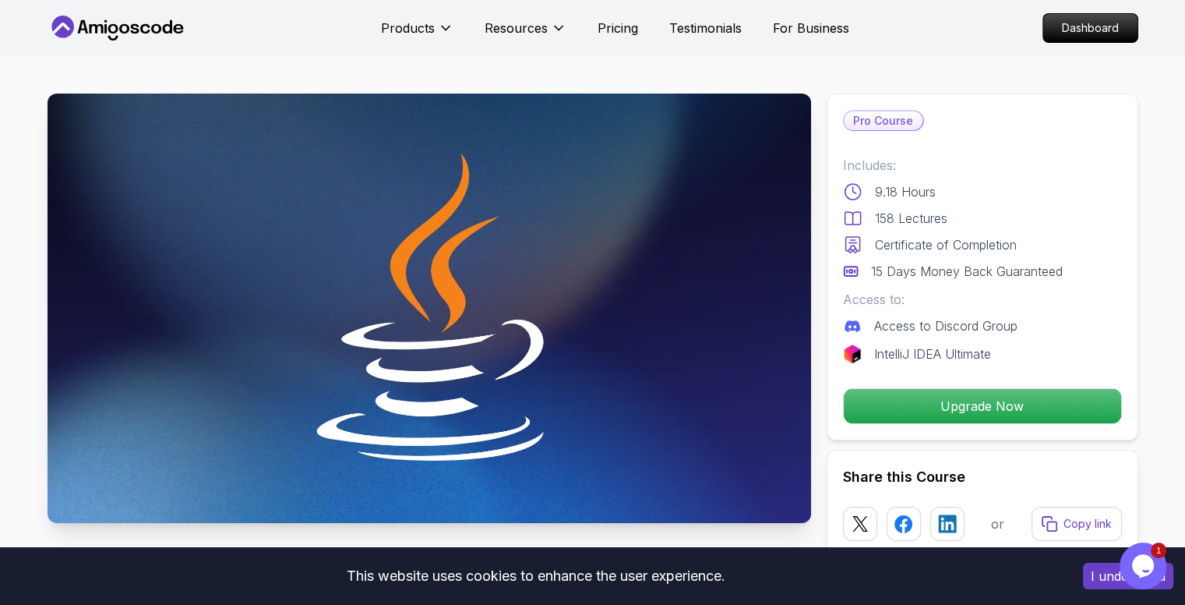
click at [109, 27] on icon at bounding box center [118, 28] width 140 height 25
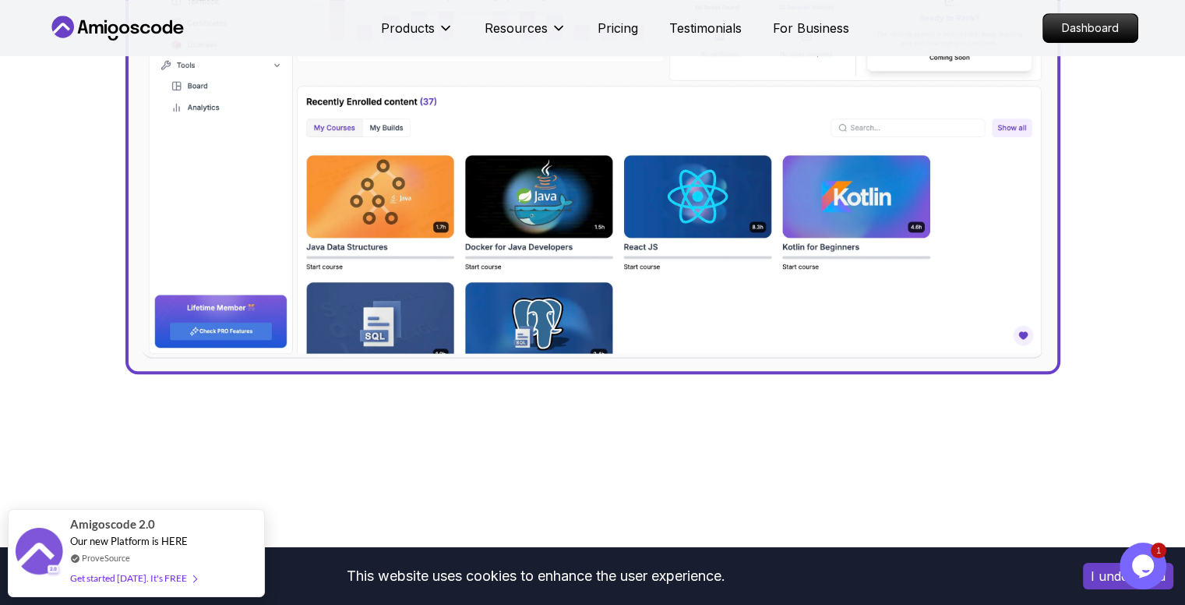
scroll to position [701, 0]
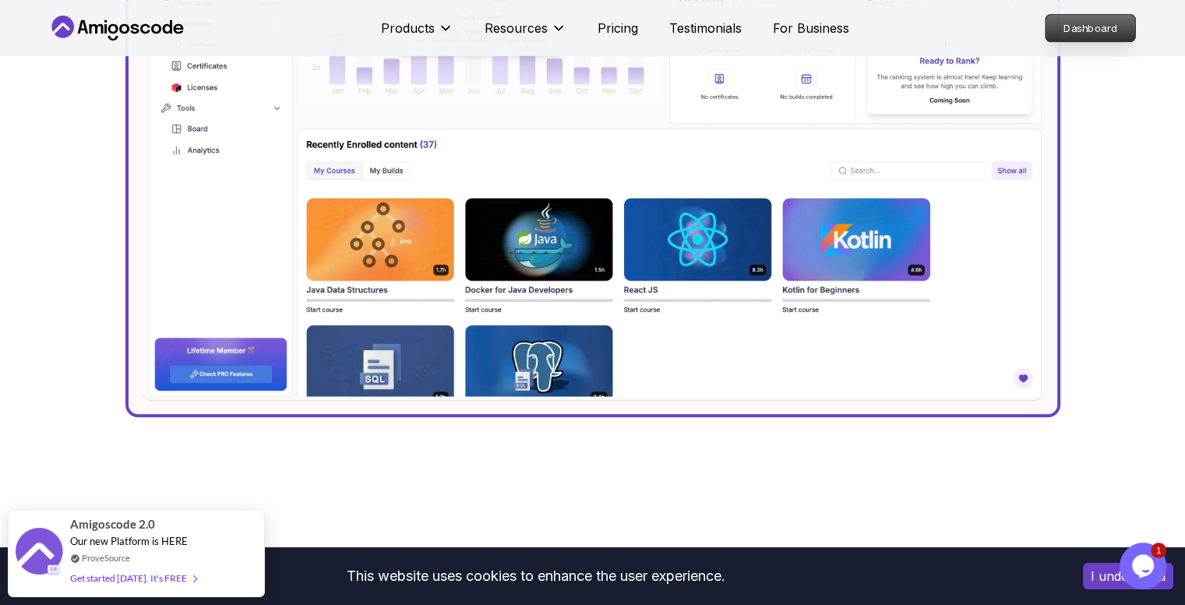
click at [1073, 32] on p "Dashboard" at bounding box center [1090, 28] width 90 height 26
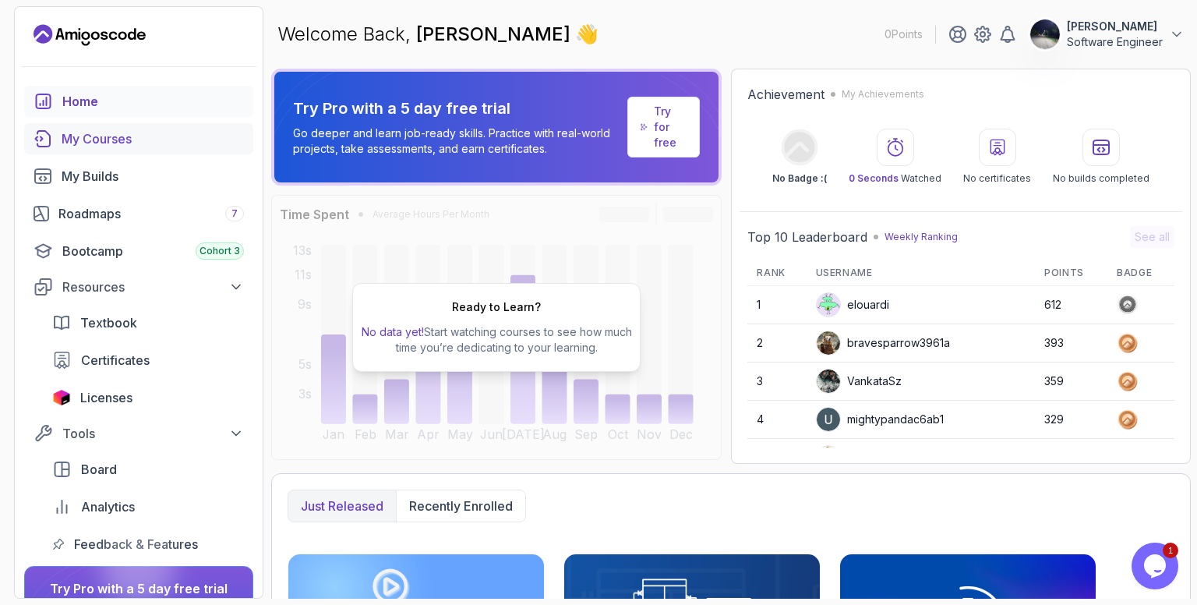
click at [100, 132] on div "My Courses" at bounding box center [153, 138] width 182 height 19
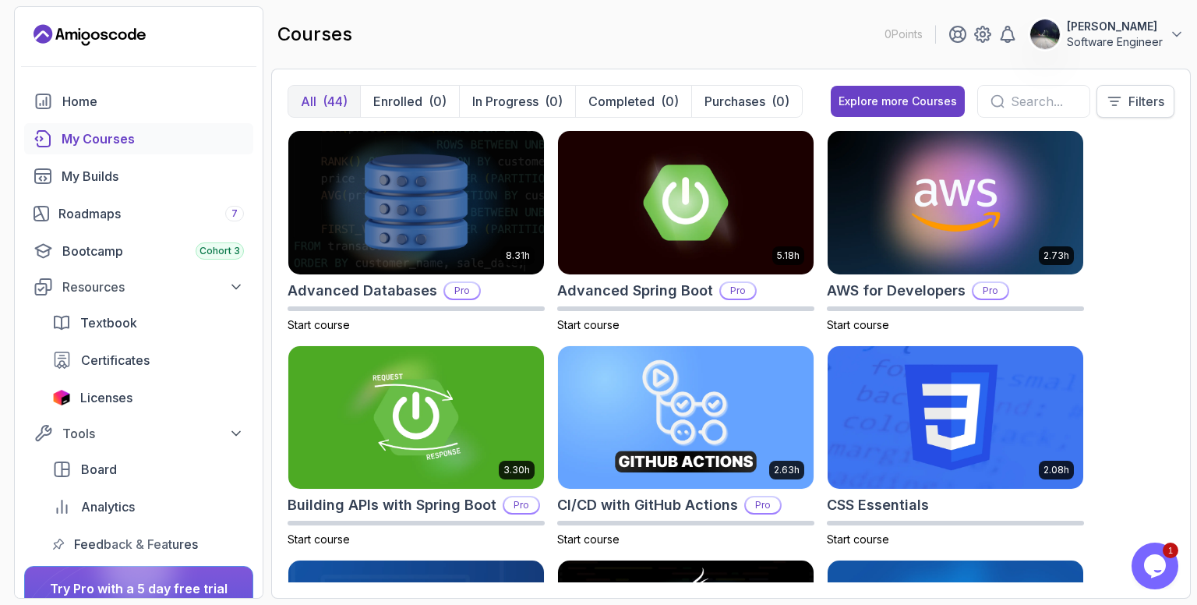
click at [1137, 107] on p "Filters" at bounding box center [1146, 101] width 36 height 19
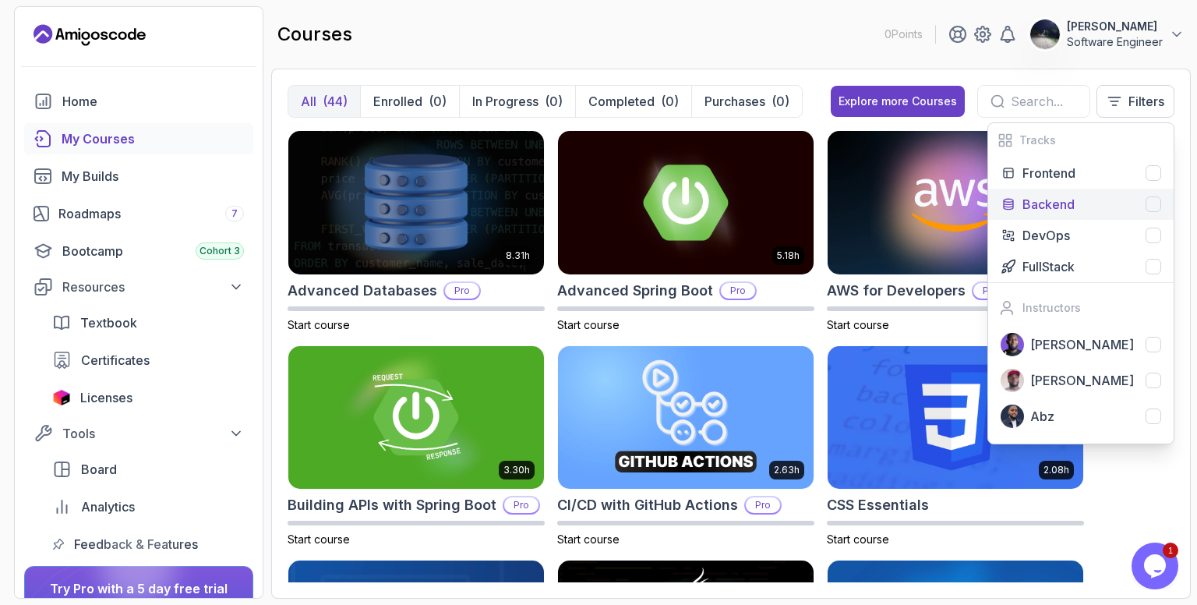
click at [1077, 196] on div "Backend" at bounding box center [1091, 204] width 139 height 19
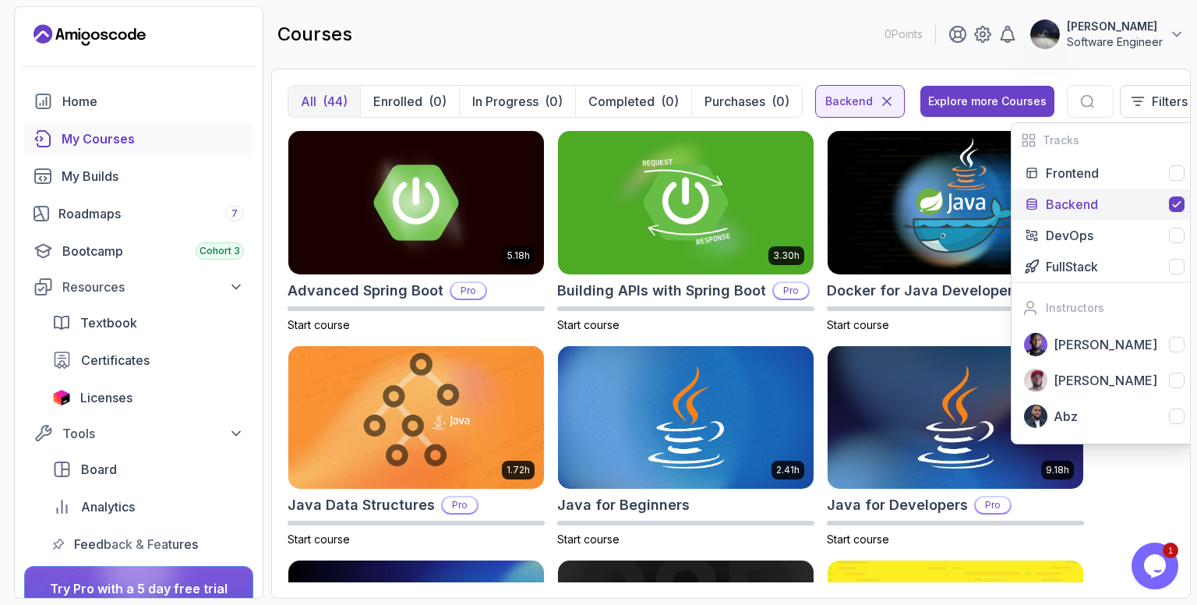
click at [753, 41] on div "courses 0 Points [PERSON_NAME] Software Engineer" at bounding box center [730, 34] width 919 height 56
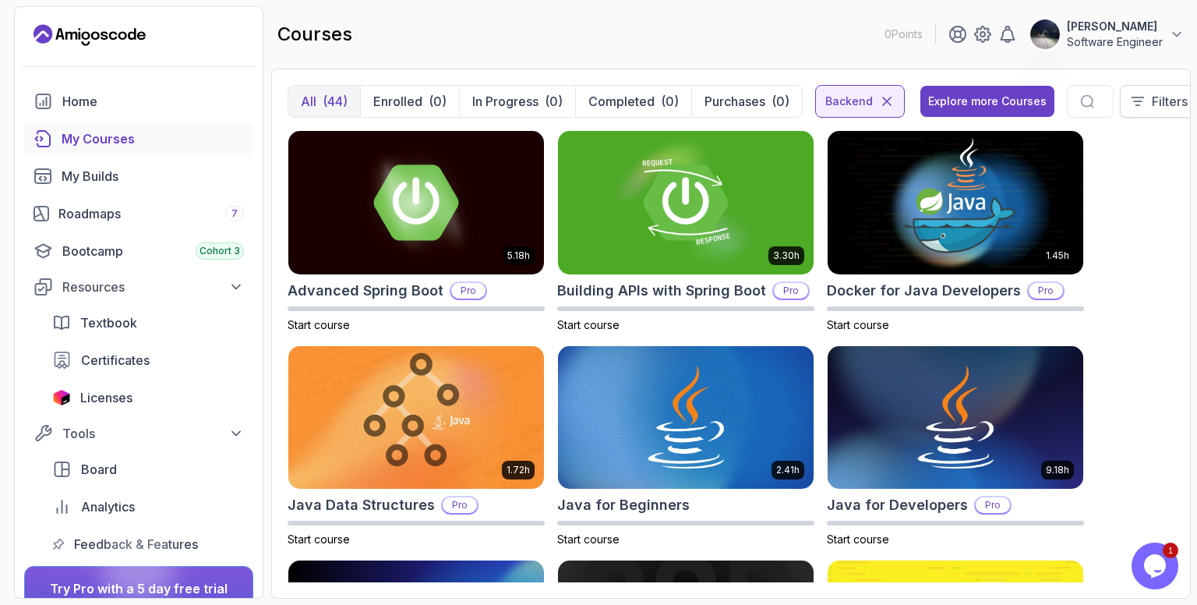
click at [1119, 98] on button "Filters" at bounding box center [1158, 101] width 78 height 33
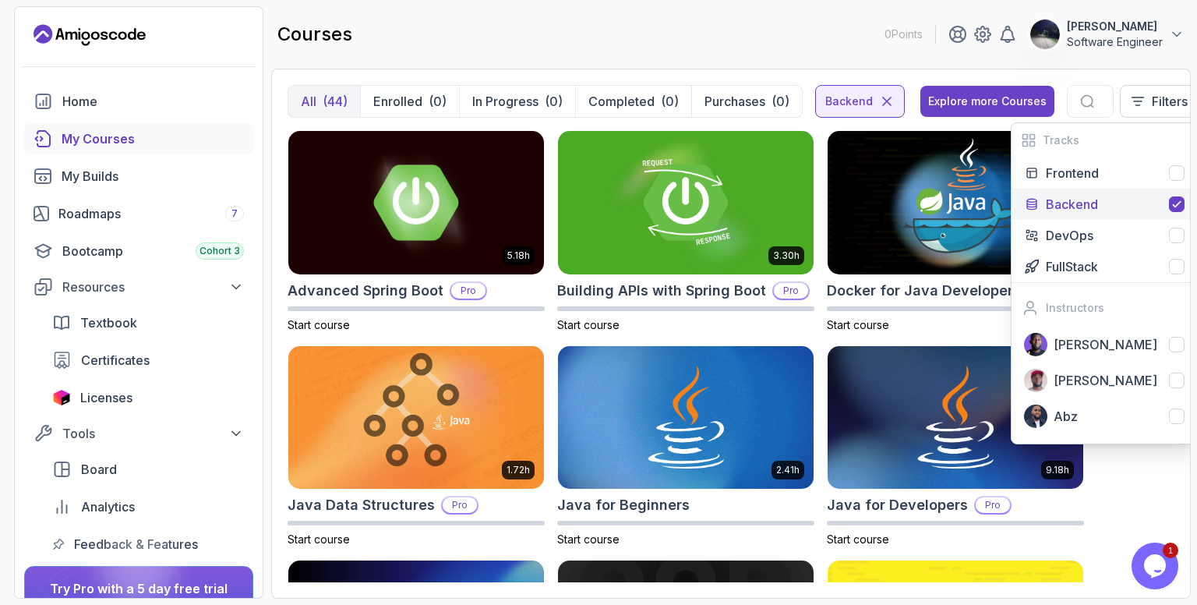
click at [1070, 208] on p "Backend" at bounding box center [1071, 204] width 52 height 19
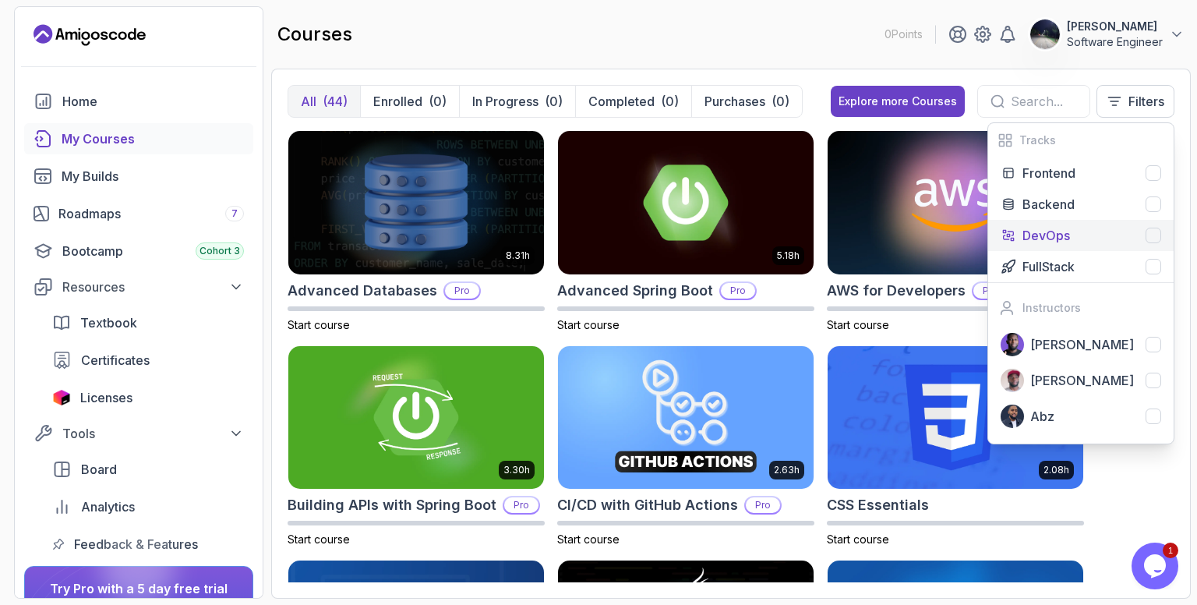
click at [1064, 238] on p "DevOps" at bounding box center [1046, 235] width 48 height 19
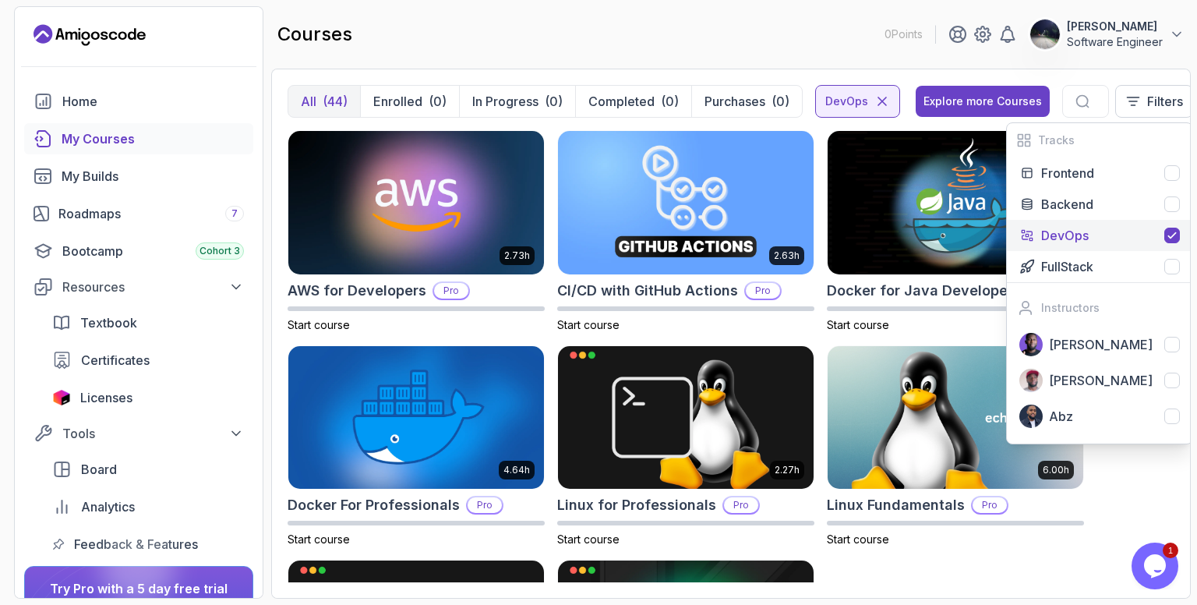
click at [1132, 460] on div "2.73h AWS for Developers Pro Start course 2.63h CI/CD with GitHub Actions Pro S…" at bounding box center [730, 356] width 887 height 452
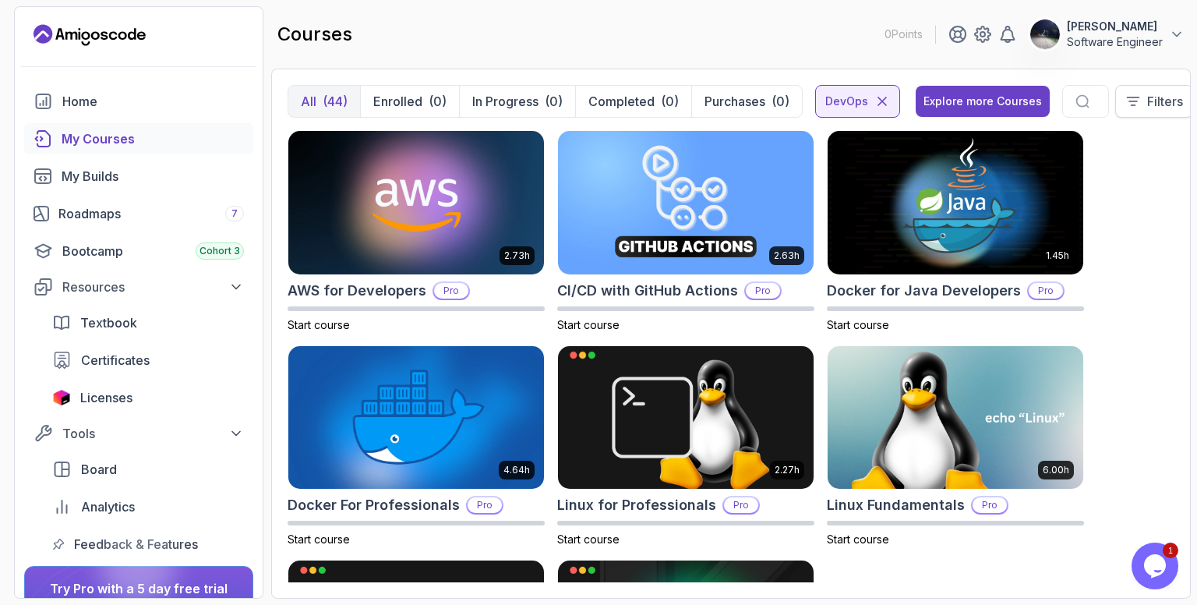
click at [1167, 98] on p "Filters" at bounding box center [1165, 101] width 36 height 19
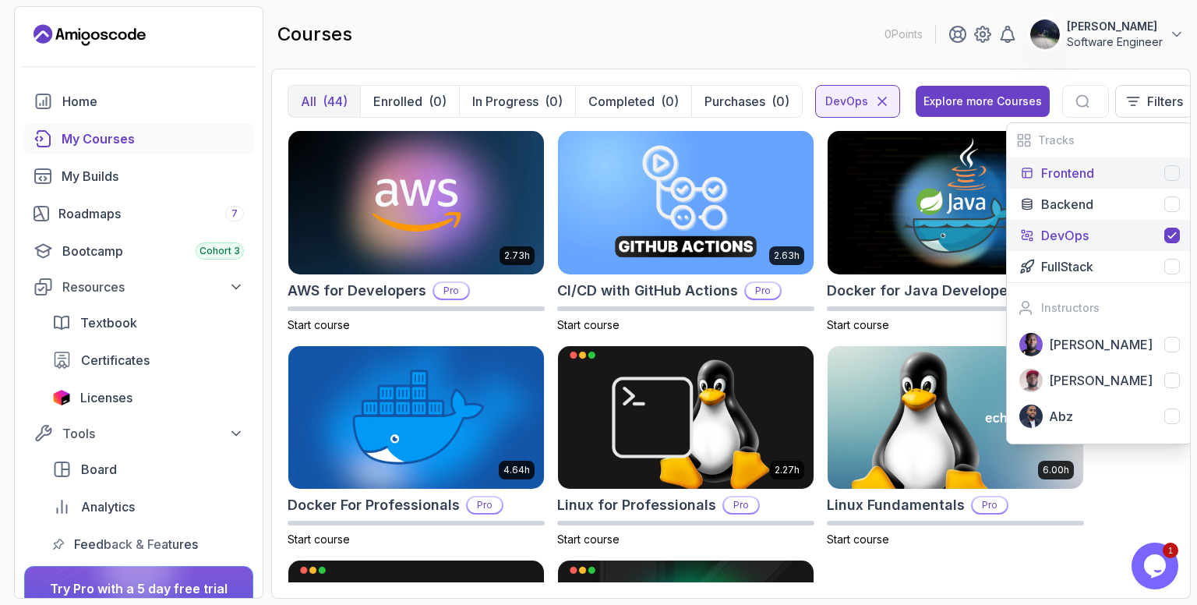
click at [1092, 164] on div "Frontend" at bounding box center [1110, 173] width 139 height 19
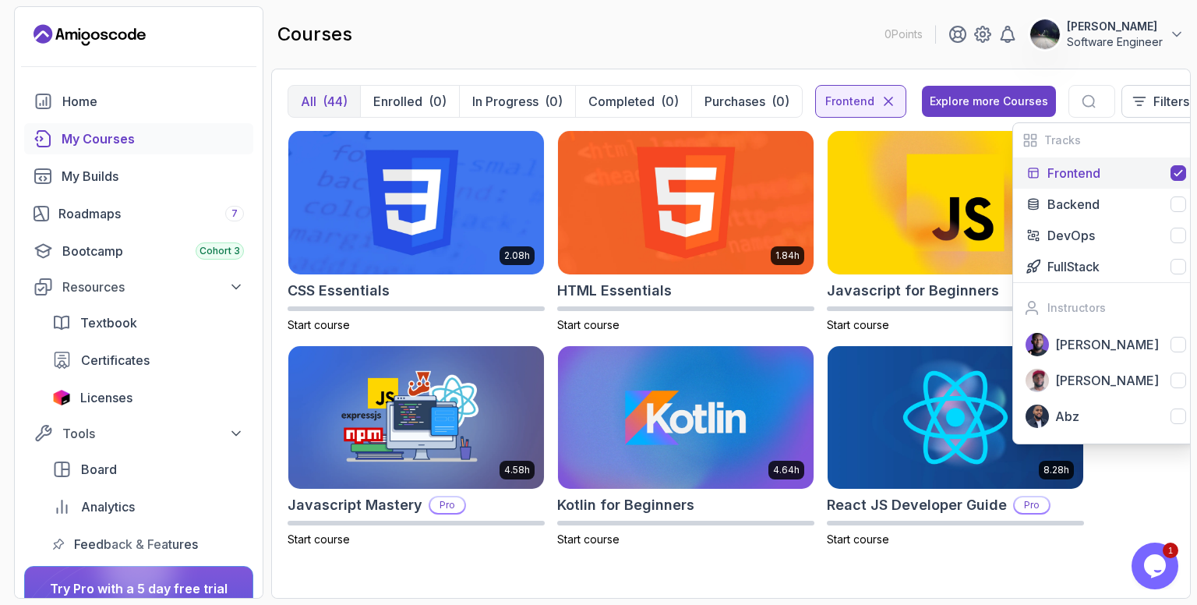
click at [1153, 474] on div "2.08h CSS Essentials Start course 1.84h HTML Essentials Start course 2.05h Java…" at bounding box center [730, 347] width 887 height 435
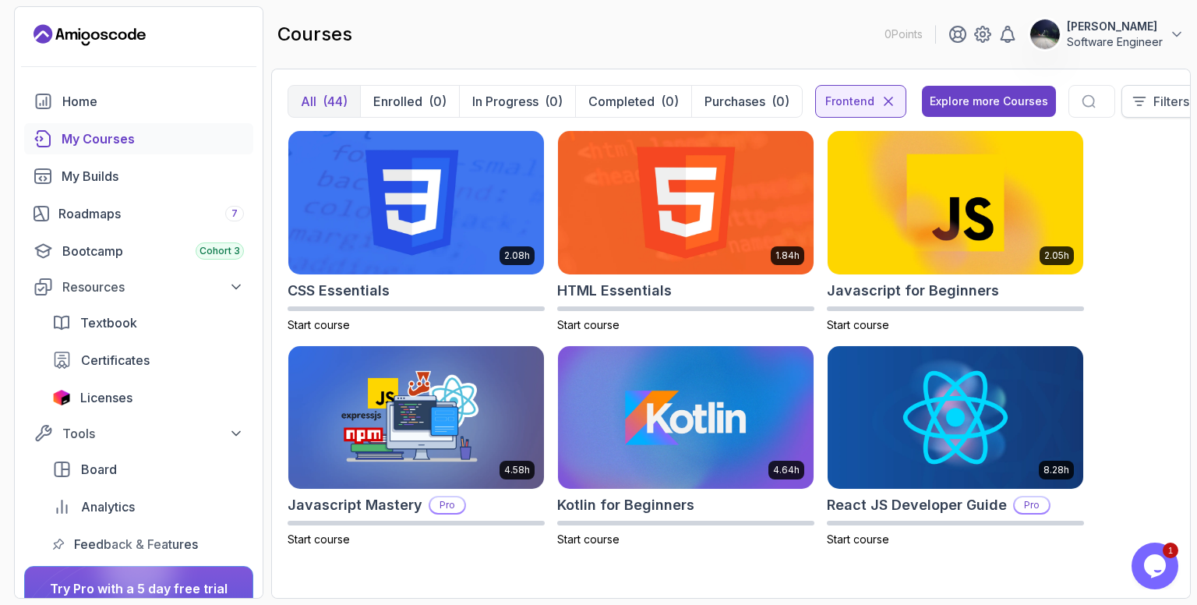
click at [1153, 104] on p "Filters" at bounding box center [1171, 101] width 36 height 19
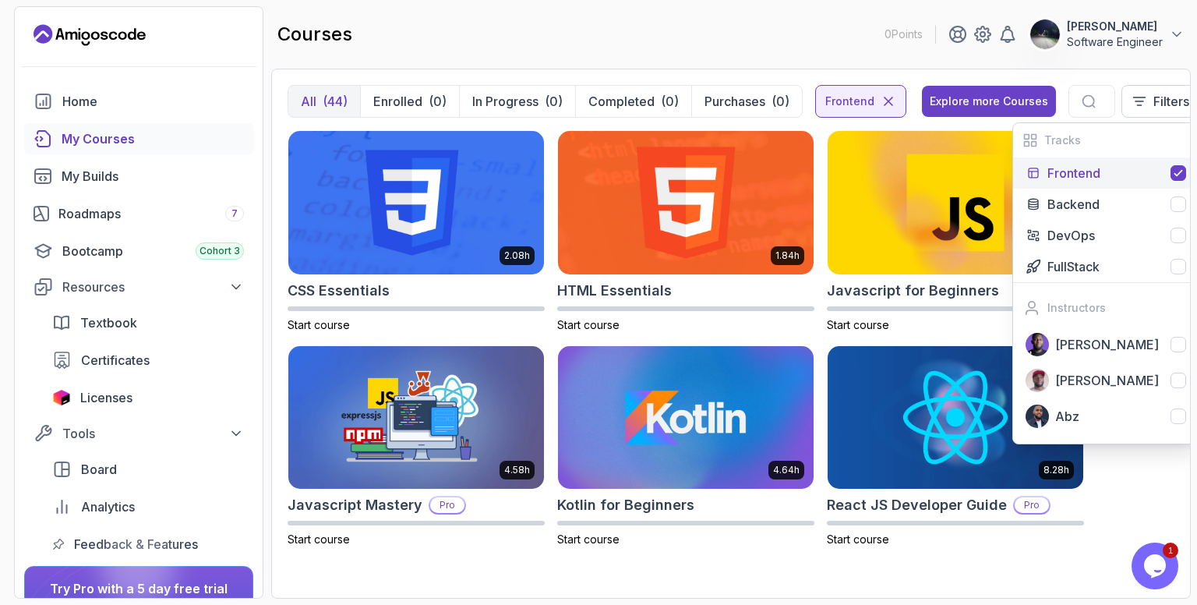
click at [1093, 171] on div "Frontend" at bounding box center [1116, 173] width 139 height 19
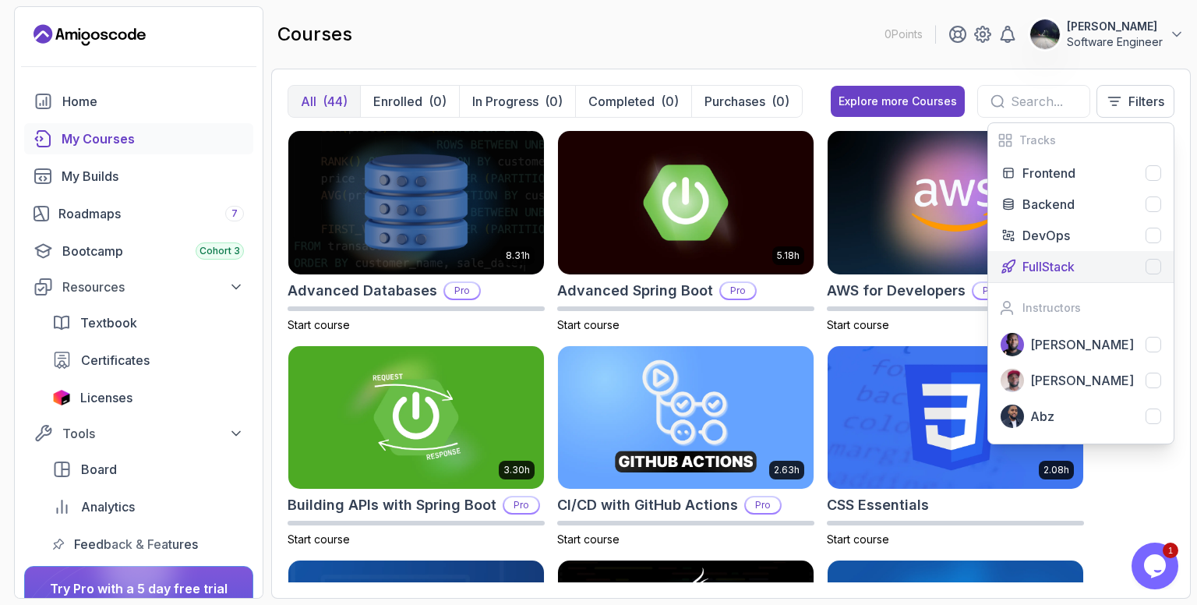
click at [1079, 262] on div "FullStack" at bounding box center [1091, 266] width 139 height 19
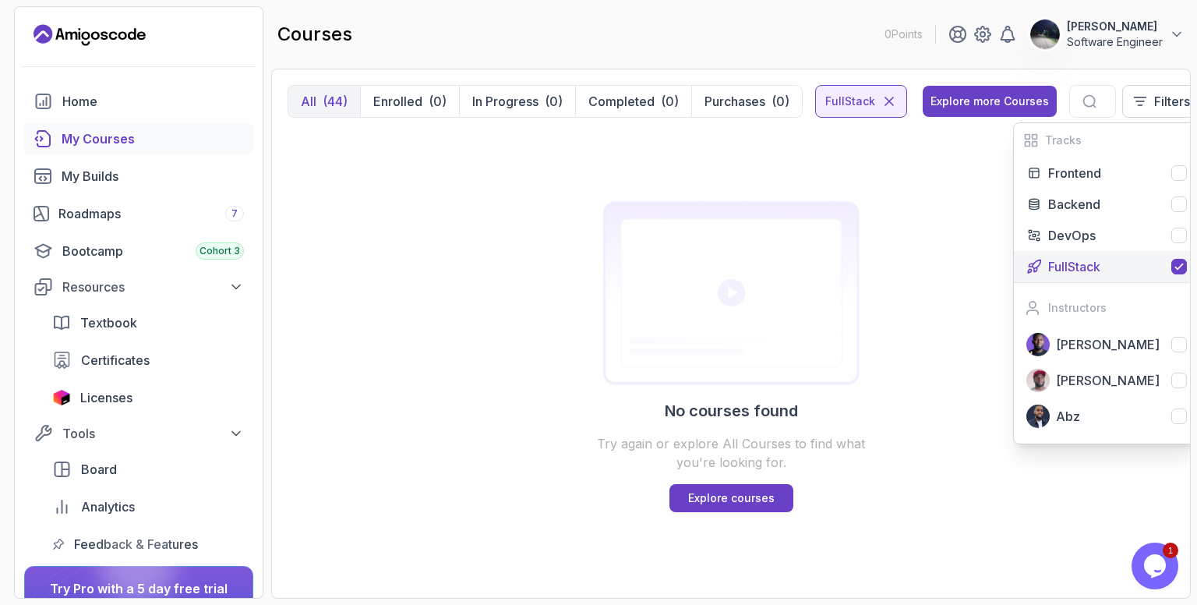
click at [1079, 262] on p "FullStack" at bounding box center [1074, 266] width 52 height 19
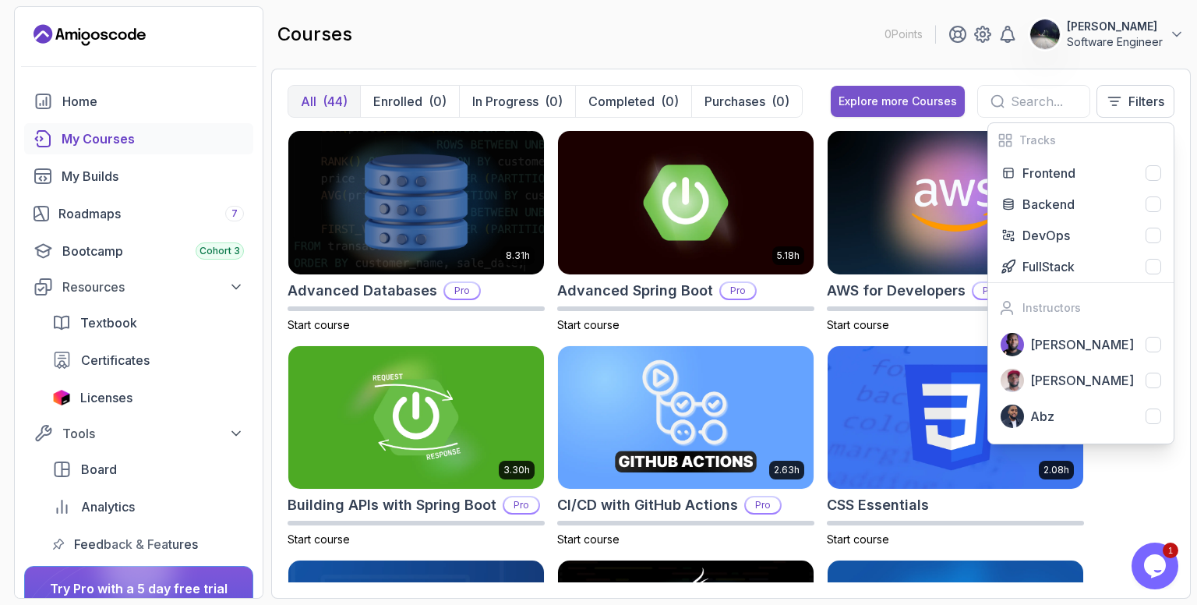
click at [893, 104] on div "Explore more Courses" at bounding box center [897, 101] width 118 height 16
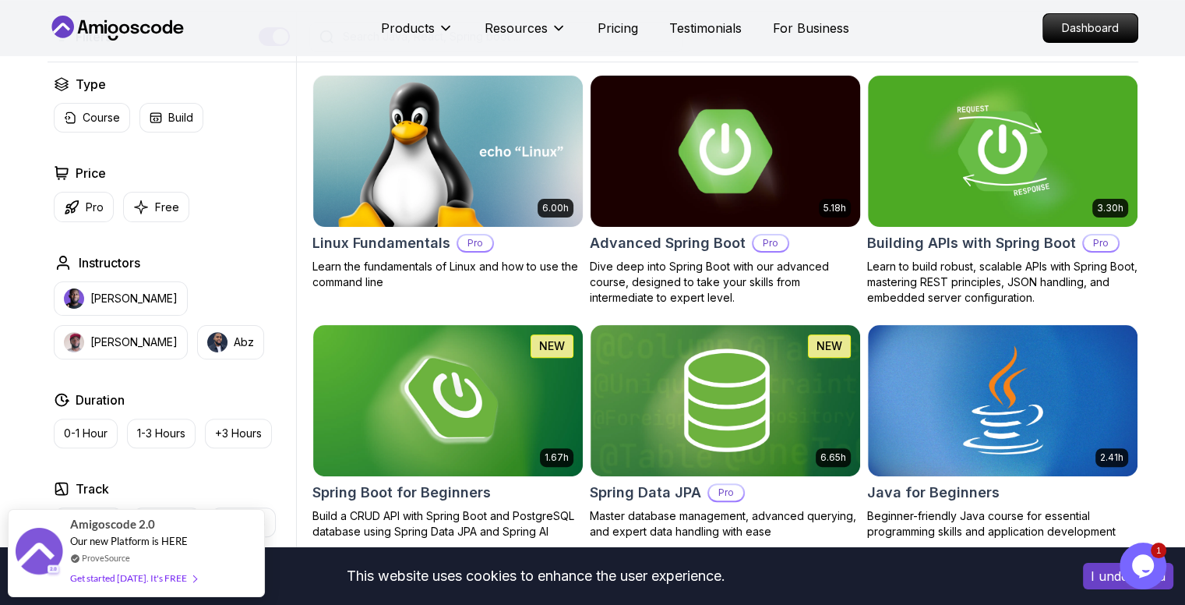
scroll to position [390, 0]
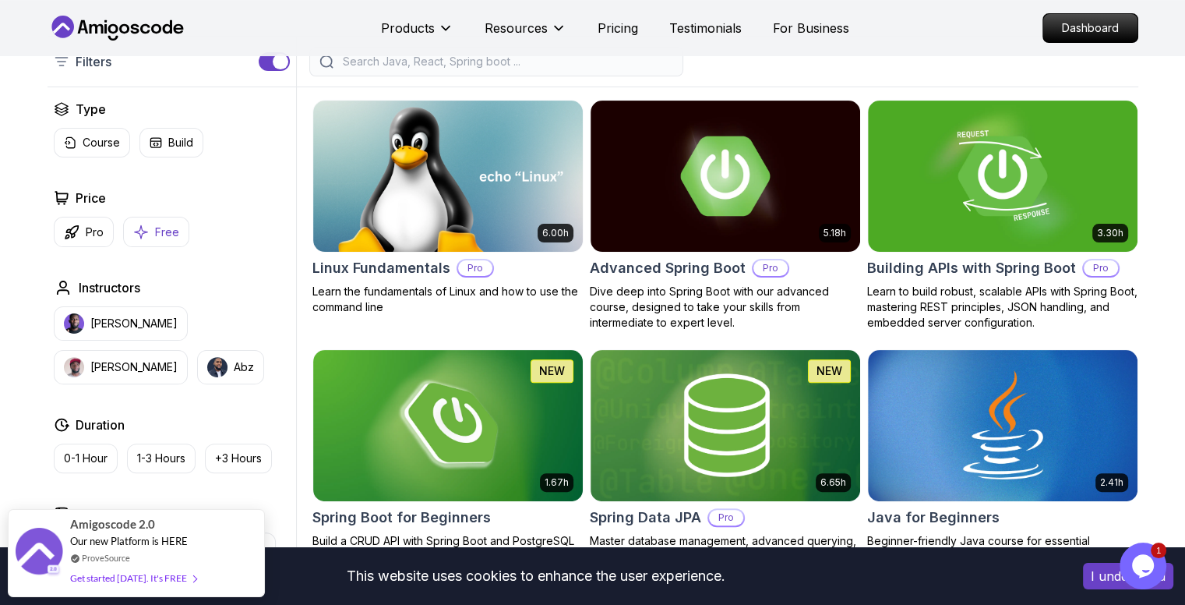
click at [157, 241] on button "Free" at bounding box center [156, 232] width 66 height 30
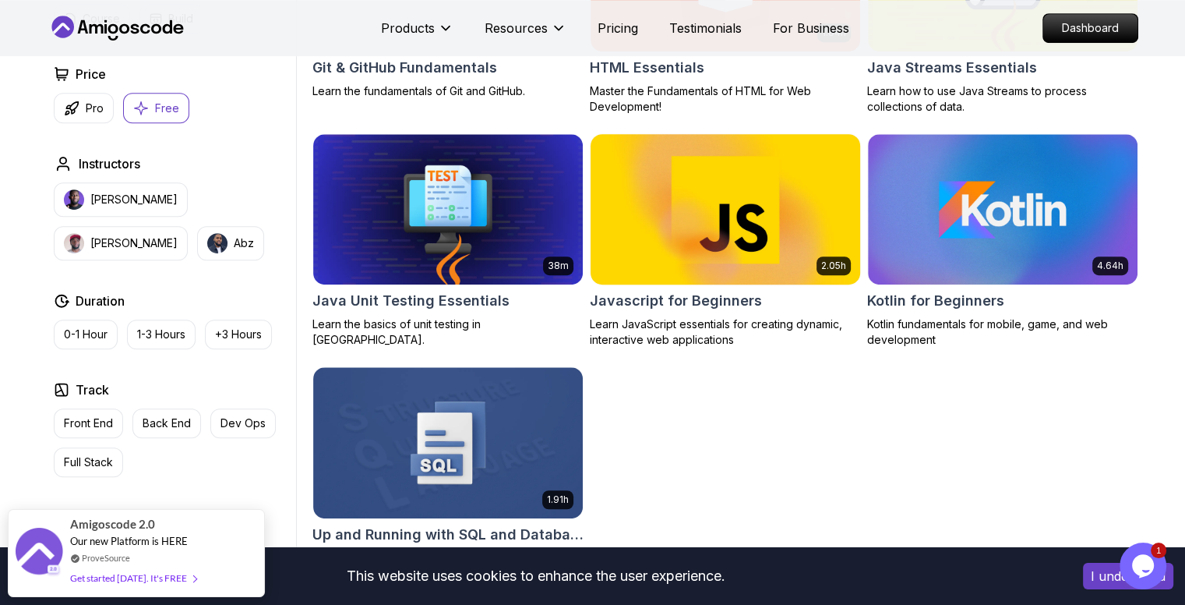
scroll to position [935, 0]
